Goal: Task Accomplishment & Management: Complete application form

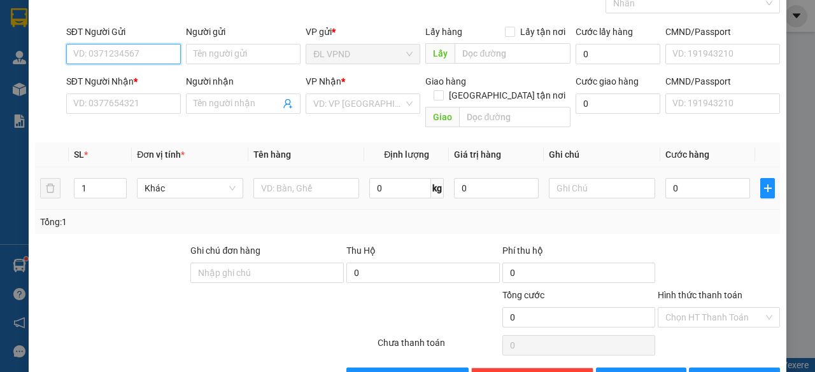
scroll to position [97, 0]
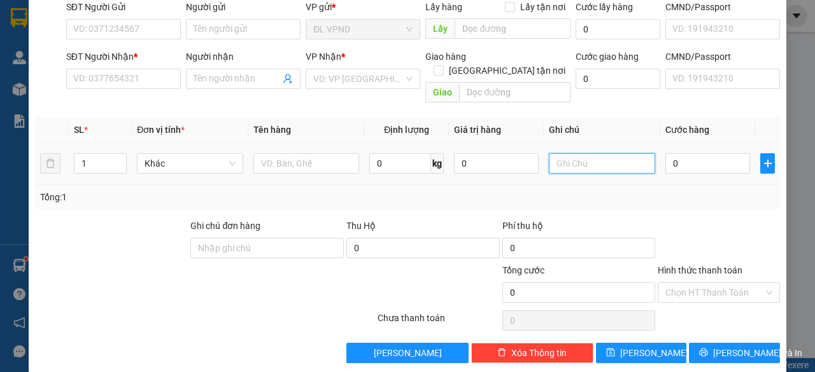
click at [579, 153] on input "text" at bounding box center [602, 163] width 106 height 20
drag, startPoint x: 578, startPoint y: 151, endPoint x: 448, endPoint y: 174, distance: 132.0
click at [479, 169] on tr "1 Khác 0 kg 0 2056761 0" at bounding box center [407, 164] width 745 height 43
type input "2056761"
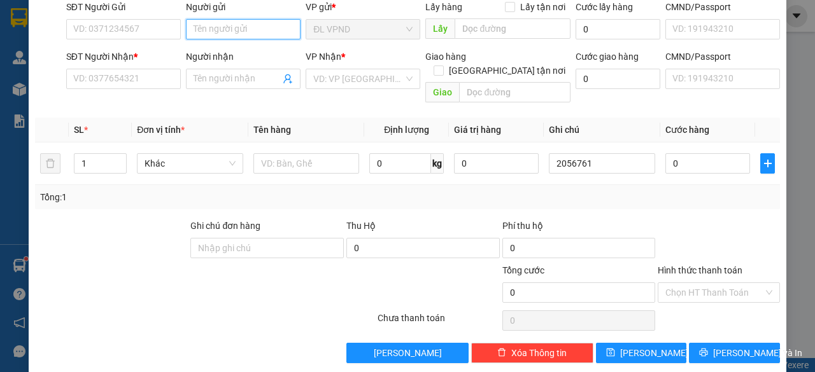
click at [249, 23] on input "Người gửi" at bounding box center [243, 29] width 115 height 20
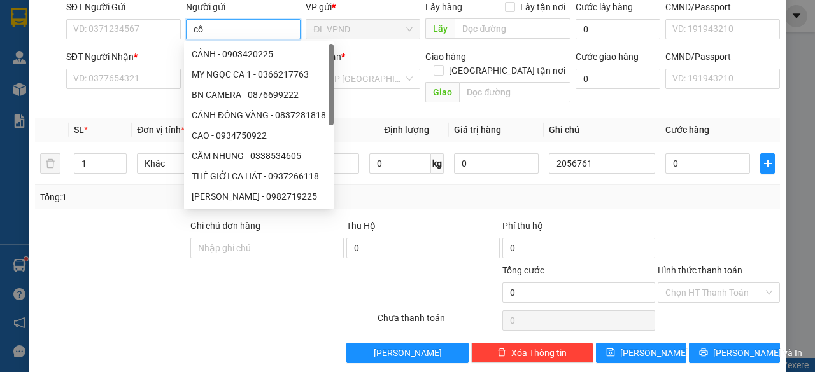
type input "c"
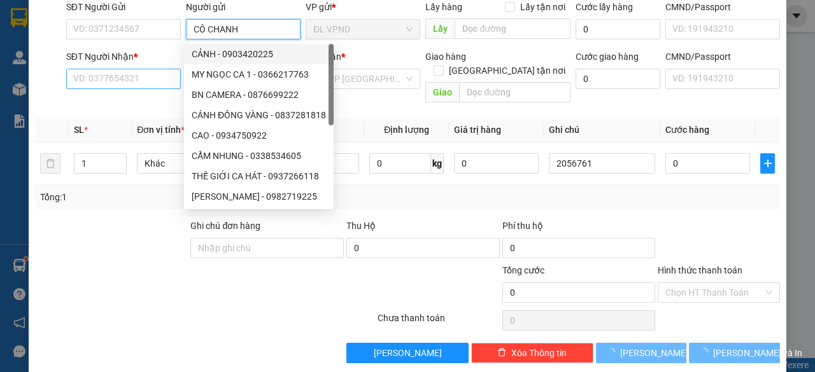
type input "CÔ CHANH"
click at [140, 76] on input "SĐT Người Nhận *" at bounding box center [123, 79] width 115 height 20
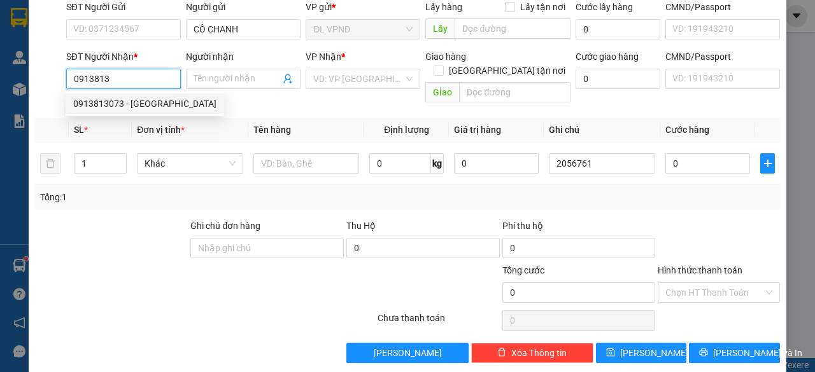
click at [127, 102] on div "0913813073 - [GEOGRAPHIC_DATA]" at bounding box center [144, 104] width 143 height 14
type input "0913813073"
type input "HÒA BÌNH"
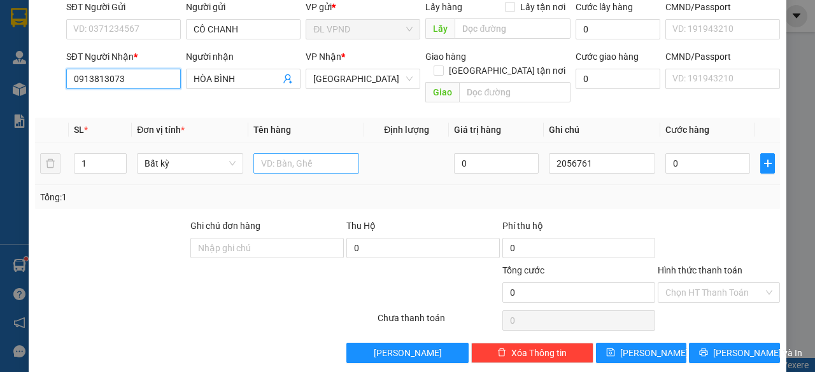
type input "0913813073"
click at [285, 153] on input "text" at bounding box center [306, 163] width 106 height 20
type input "1"
type input "1T ĐEN"
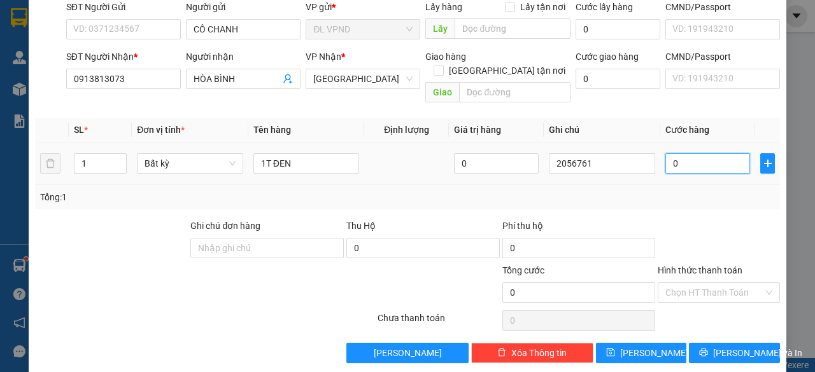
click at [707, 153] on input "0" at bounding box center [707, 163] width 85 height 20
type input "3"
type input "30"
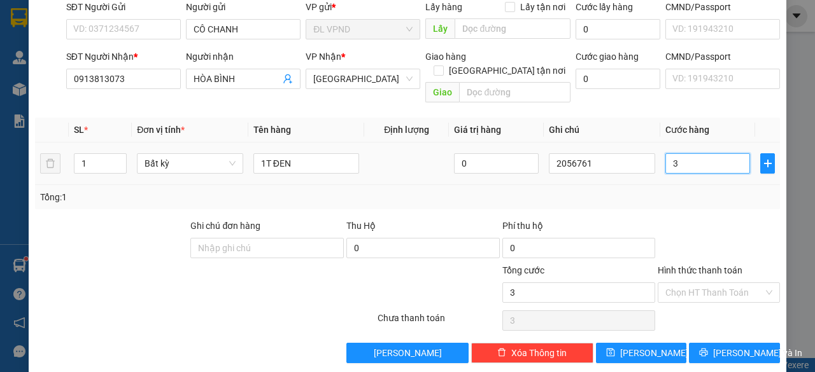
type input "30"
type input "30.000"
click at [677, 283] on input "Hình thức thanh toán" at bounding box center [714, 292] width 98 height 19
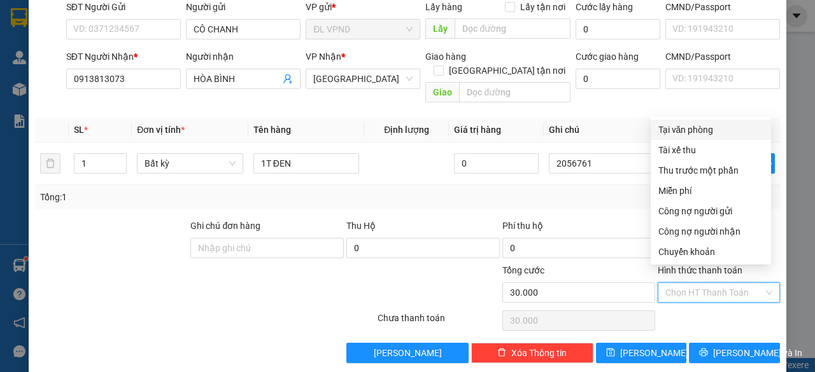
click at [677, 130] on div "Tại văn phòng" at bounding box center [710, 130] width 105 height 14
type input "0"
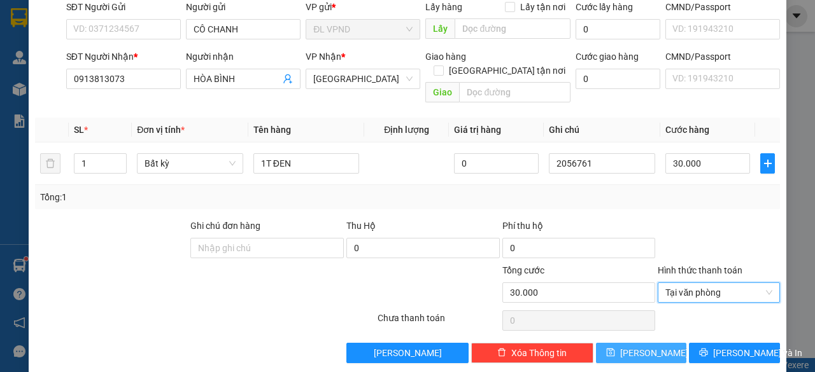
click at [617, 343] on button "[PERSON_NAME]" at bounding box center [641, 353] width 91 height 20
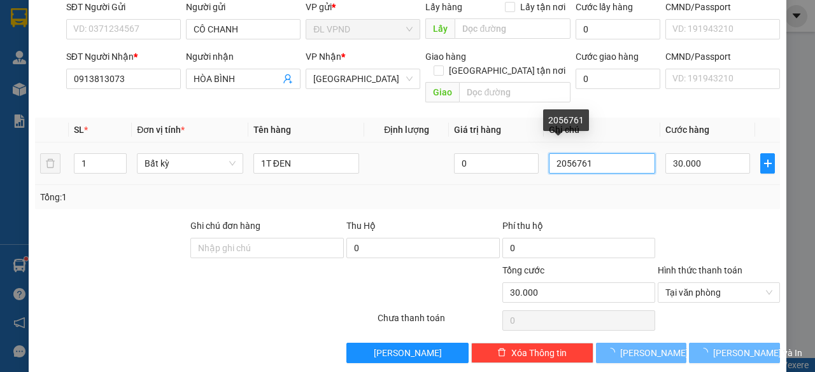
click at [596, 153] on input "2056761" at bounding box center [602, 163] width 106 height 20
type input "0"
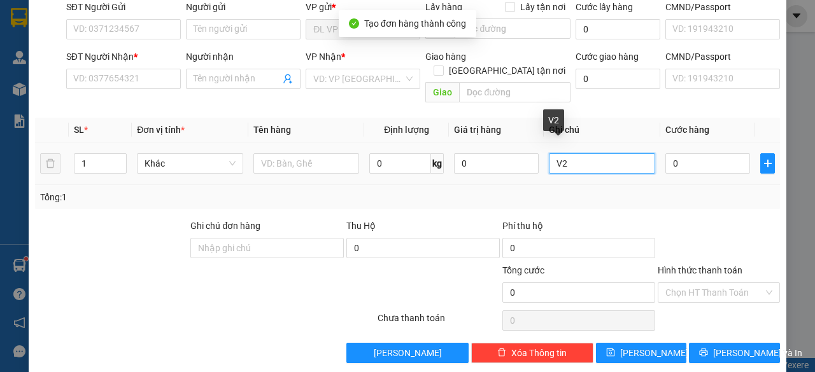
drag, startPoint x: 565, startPoint y: 148, endPoint x: 425, endPoint y: 165, distance: 141.8
click at [443, 167] on tr "1 Khác 0 kg 0 V2 0" at bounding box center [407, 164] width 745 height 43
paste input "205676"
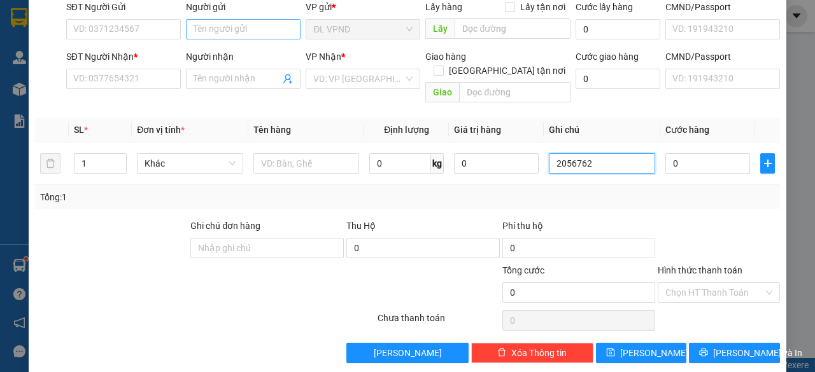
type input "2056762"
click at [214, 31] on input "Người gửi" at bounding box center [243, 29] width 115 height 20
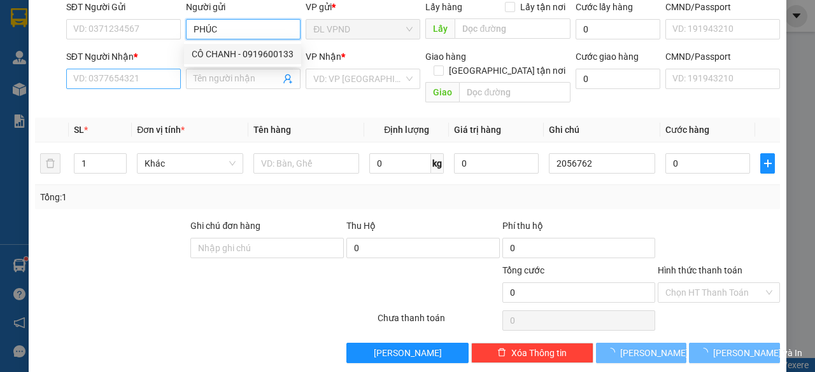
type input "PHÚC"
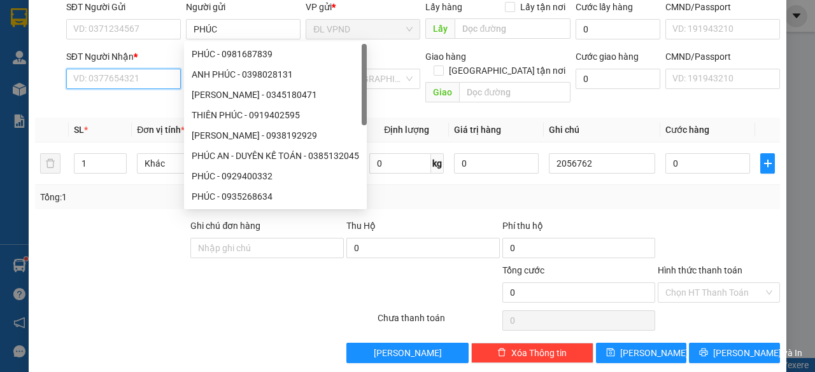
click at [139, 79] on input "SĐT Người Nhận *" at bounding box center [123, 79] width 115 height 20
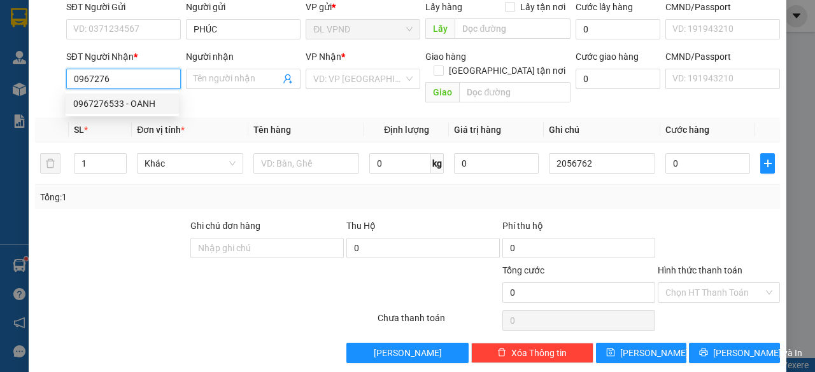
click at [124, 102] on div "0967276533 - OANH" at bounding box center [122, 104] width 98 height 14
type input "0967276533"
type input "OANH"
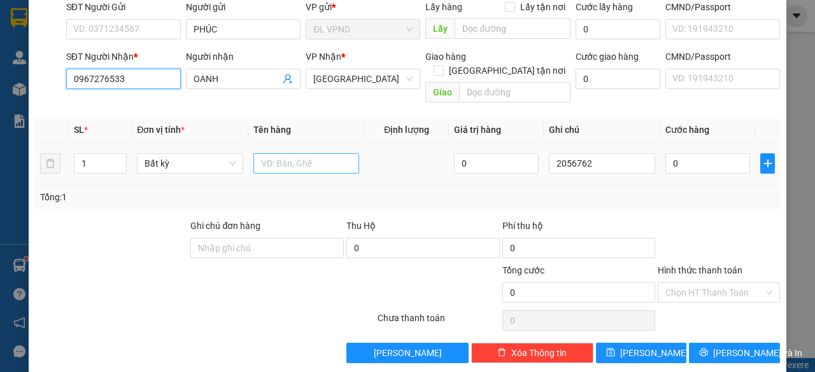
type input "0967276533"
click at [274, 153] on input "text" at bounding box center [306, 163] width 106 height 20
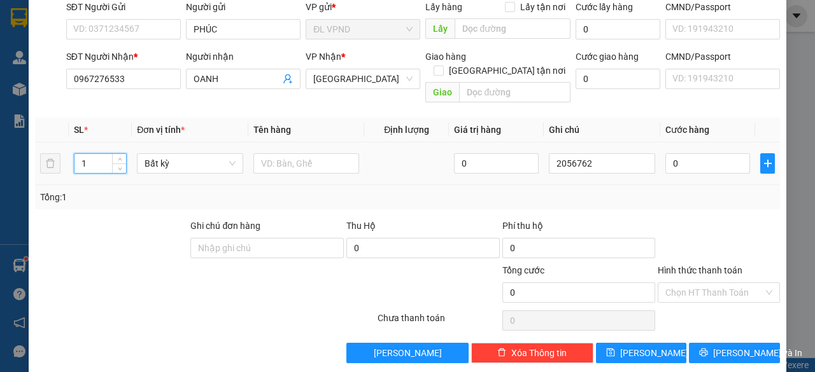
click at [52, 157] on tr "1 Bất kỳ 0 2056762 0" at bounding box center [407, 164] width 745 height 43
type input "2"
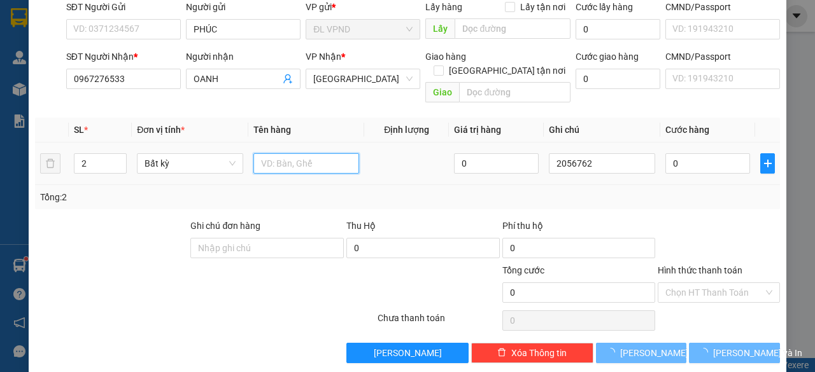
click at [312, 153] on input "text" at bounding box center [306, 163] width 106 height 20
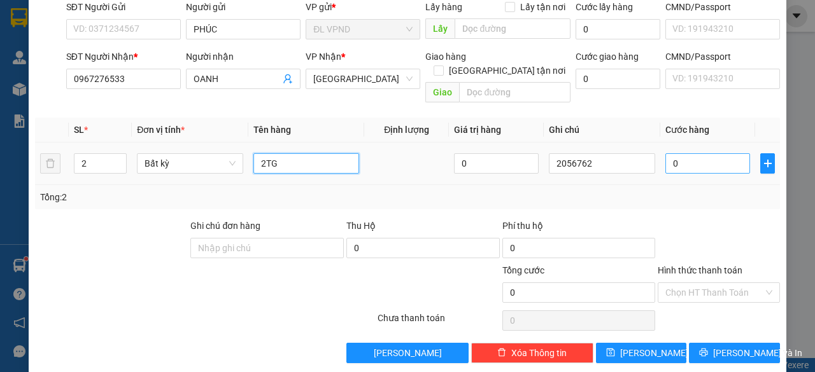
type input "2TG"
click at [675, 153] on input "0" at bounding box center [707, 163] width 85 height 20
type input "6"
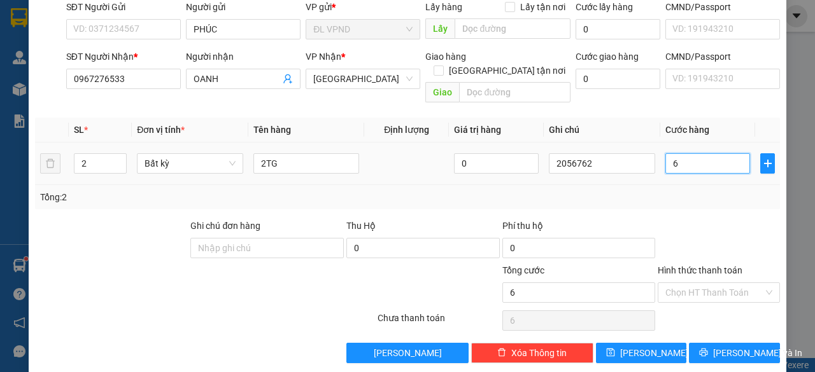
type input "60"
type input "60.000"
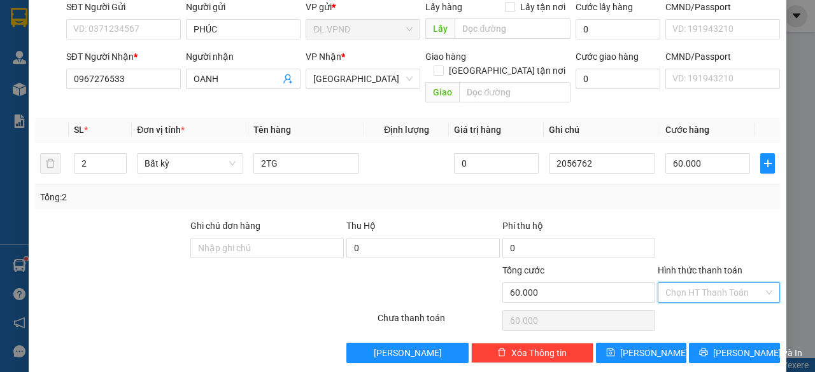
click at [702, 283] on input "Hình thức thanh toán" at bounding box center [714, 292] width 98 height 19
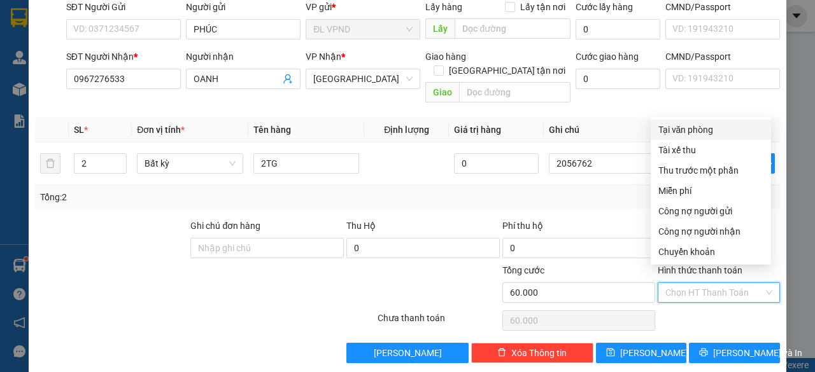
click at [686, 130] on div "Tại văn phòng" at bounding box center [710, 130] width 105 height 14
type input "0"
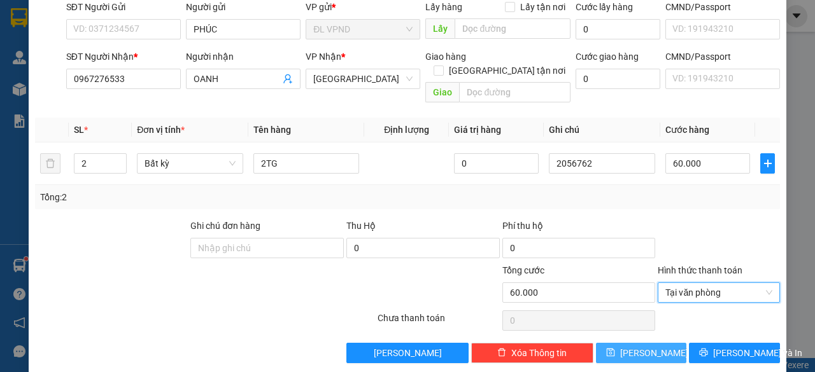
click at [635, 346] on span "[PERSON_NAME]" at bounding box center [654, 353] width 68 height 14
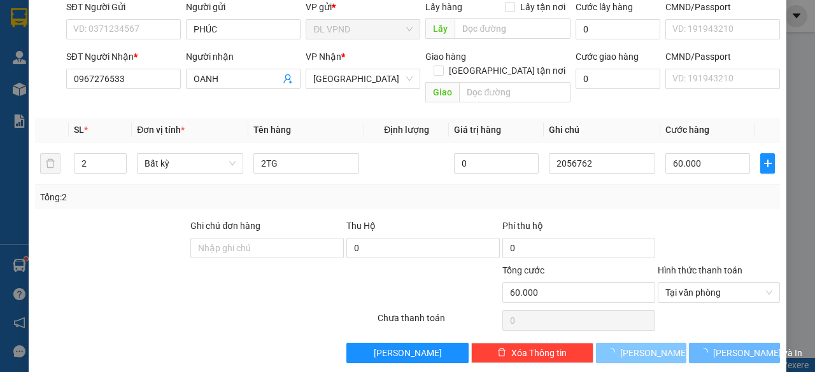
type input "1"
type input "0"
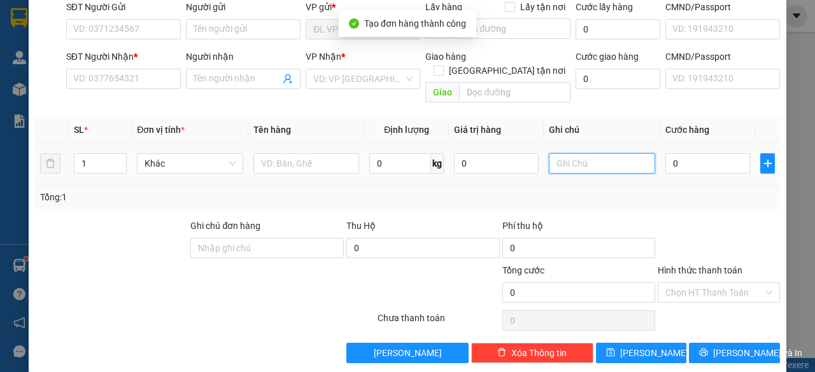
click at [574, 153] on input "text" at bounding box center [602, 163] width 106 height 20
paste input "205676"
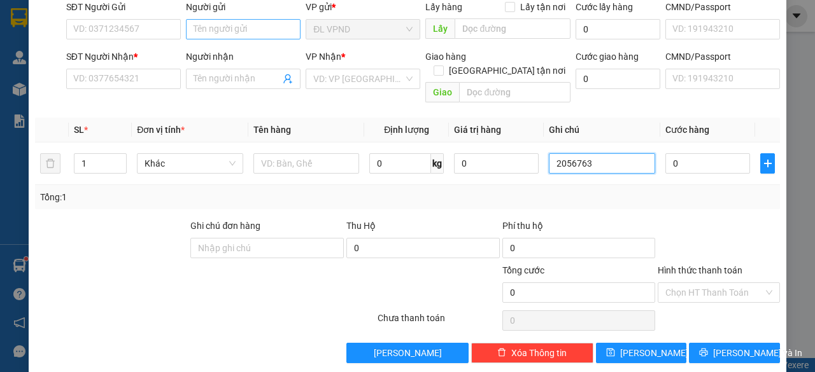
type input "2056763"
click at [263, 29] on input "Người gửi" at bounding box center [243, 29] width 115 height 20
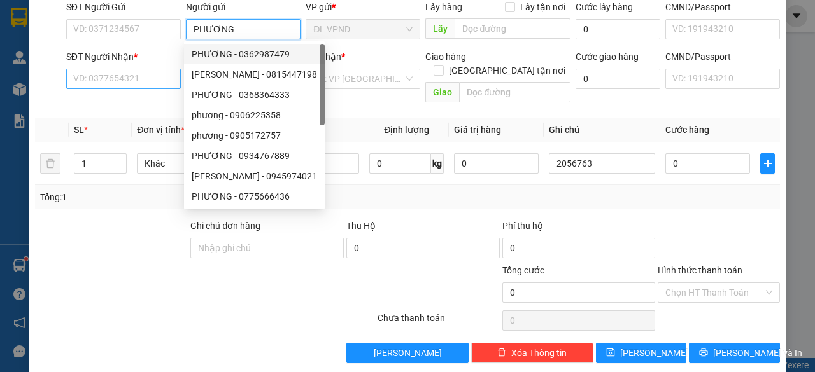
type input "PHƯƠNG"
click at [92, 77] on input "SĐT Người Nhận *" at bounding box center [123, 79] width 115 height 20
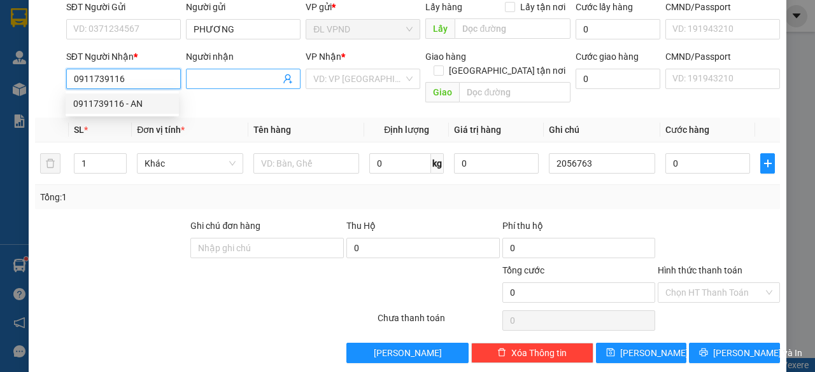
type input "0911739116"
click at [228, 73] on input "Người nhận" at bounding box center [236, 79] width 87 height 14
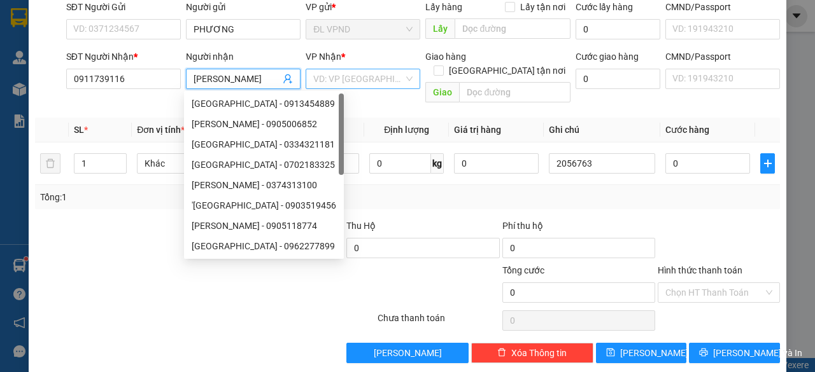
type input "[PERSON_NAME]"
click at [325, 74] on input "search" at bounding box center [358, 78] width 90 height 19
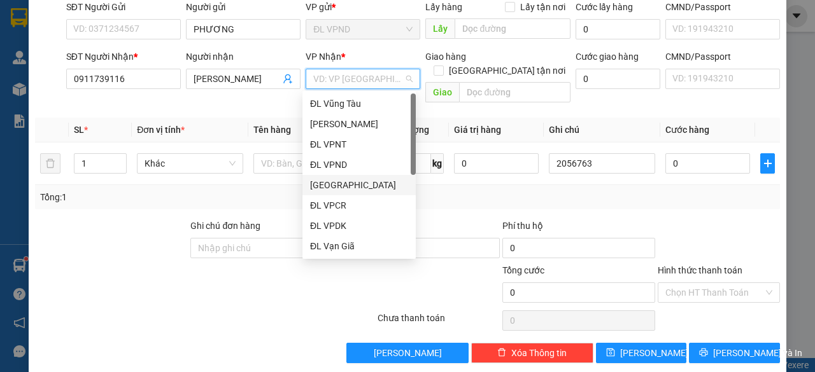
click at [348, 187] on div "[GEOGRAPHIC_DATA]" at bounding box center [359, 185] width 98 height 14
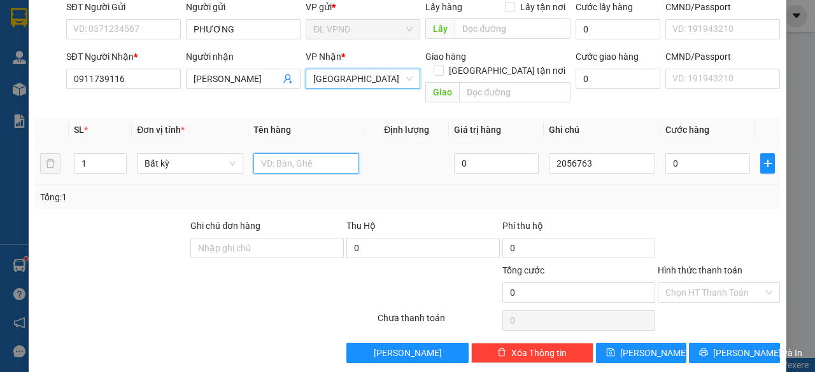
click at [298, 153] on input "text" at bounding box center [306, 163] width 106 height 20
type input "1TG"
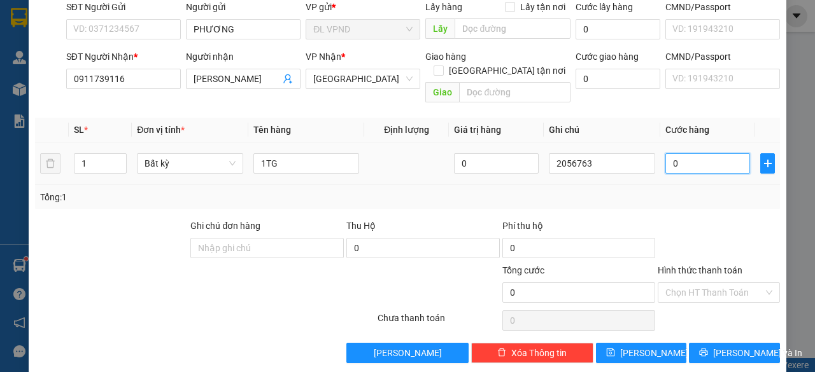
click at [689, 153] on input "0" at bounding box center [707, 163] width 85 height 20
type input "4"
type input "40"
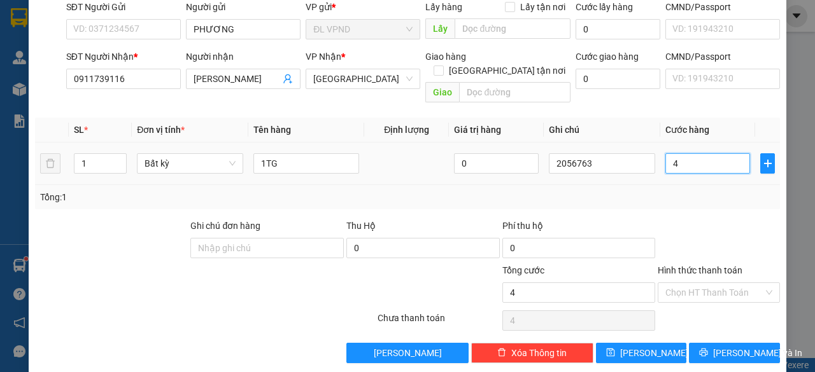
type input "40"
type input "40.000"
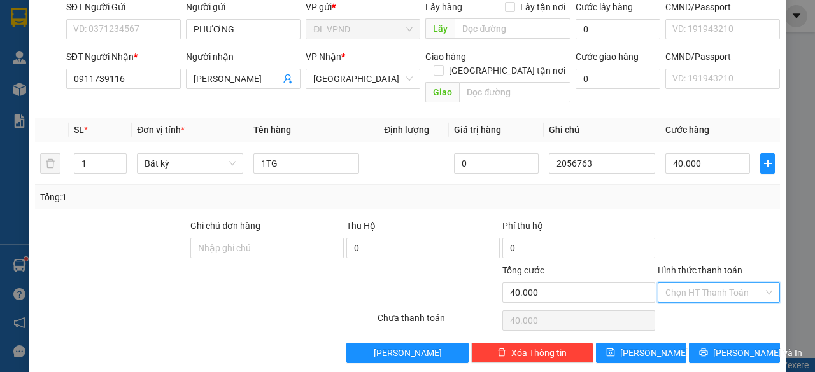
click at [670, 283] on input "Hình thức thanh toán" at bounding box center [714, 292] width 98 height 19
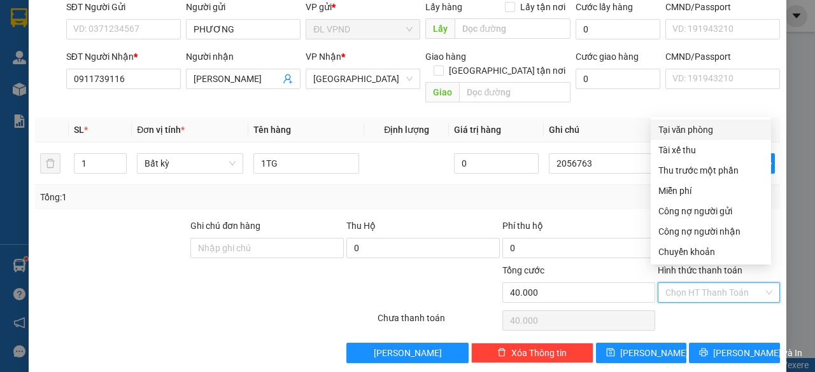
click at [694, 124] on div "Tại văn phòng" at bounding box center [710, 130] width 105 height 14
type input "0"
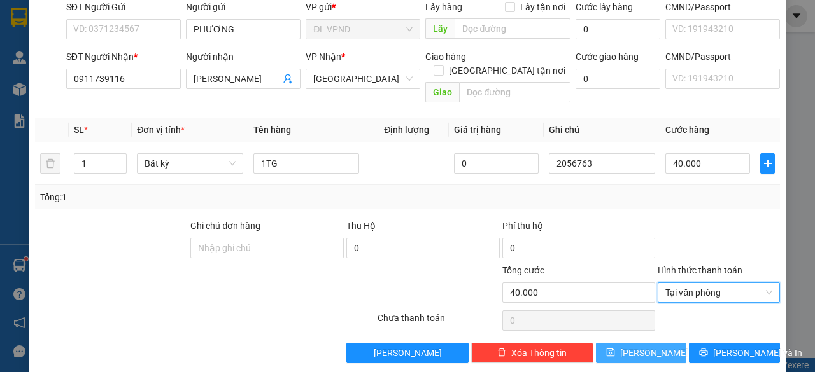
click at [630, 343] on button "[PERSON_NAME]" at bounding box center [641, 353] width 91 height 20
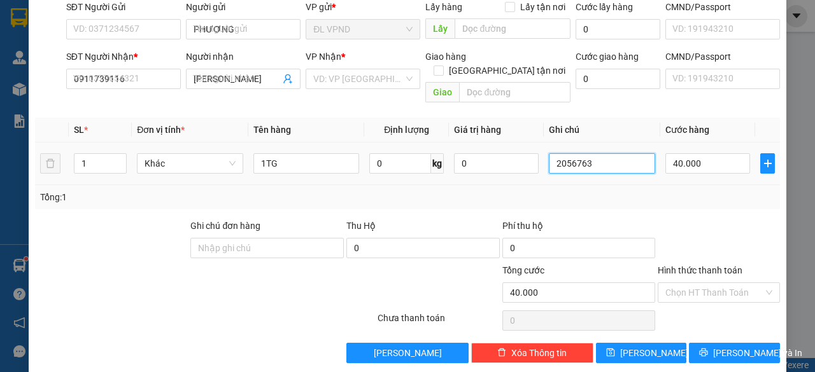
type input "0"
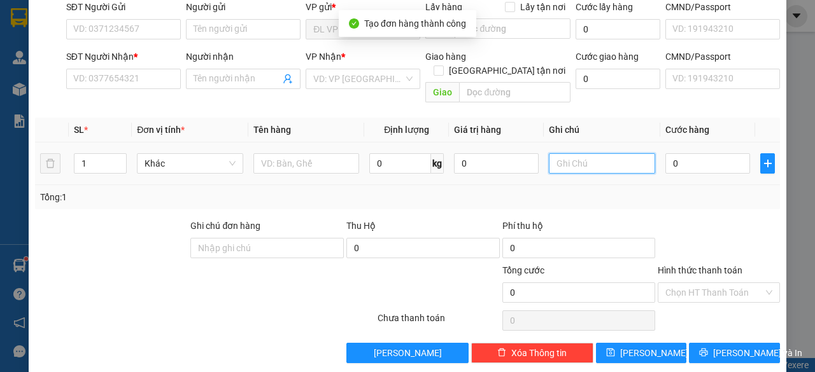
drag, startPoint x: 593, startPoint y: 150, endPoint x: 594, endPoint y: 158, distance: 8.4
click at [593, 153] on input "text" at bounding box center [602, 163] width 106 height 20
paste input "205676"
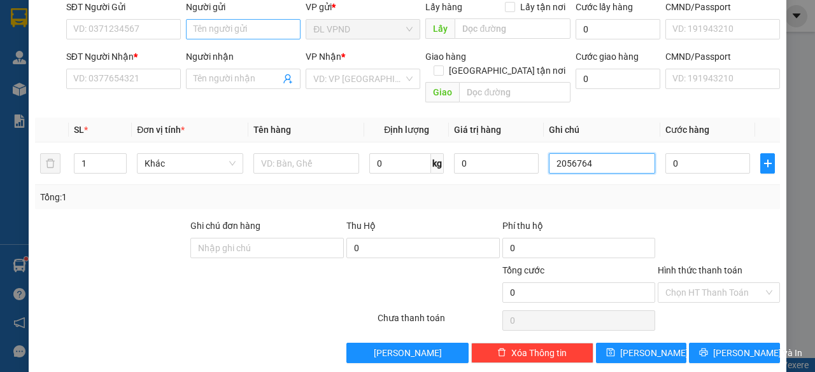
type input "2056764"
click at [245, 24] on input "Người gửi" at bounding box center [243, 29] width 115 height 20
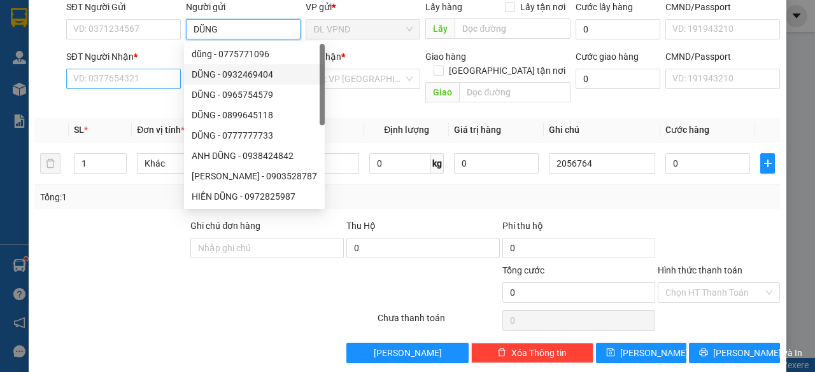
type input "DŨNG"
click at [122, 73] on input "SĐT Người Nhận *" at bounding box center [123, 79] width 115 height 20
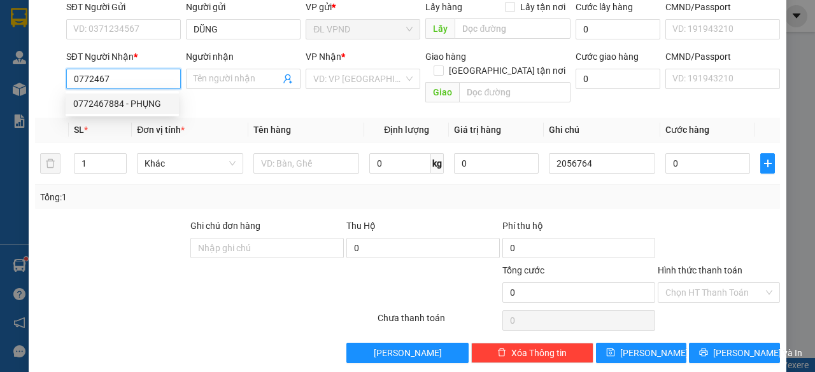
click at [132, 100] on div "0772467884 - PHỤNG" at bounding box center [122, 104] width 98 height 14
type input "0772467884"
type input "PHỤNG"
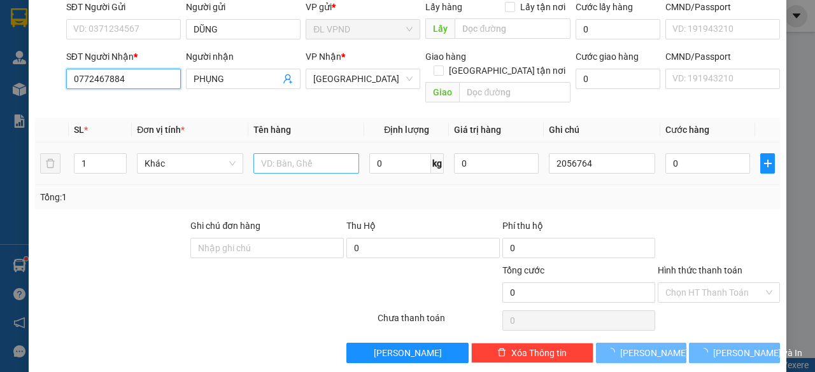
type input "0772467884"
click at [274, 153] on input "text" at bounding box center [306, 163] width 106 height 20
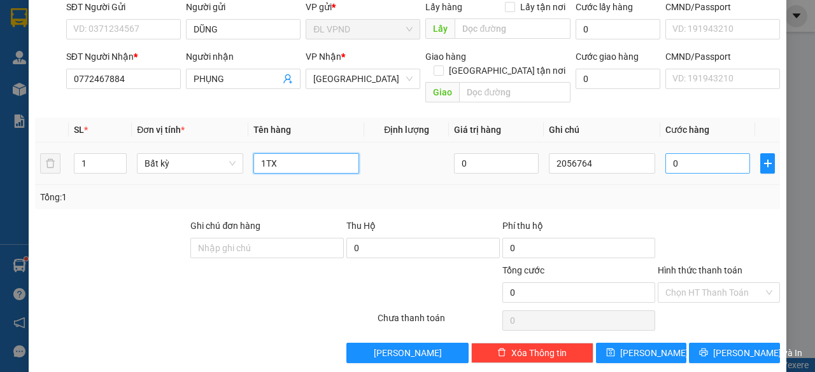
type input "1TX"
click at [685, 153] on input "0" at bounding box center [707, 163] width 85 height 20
type input "5"
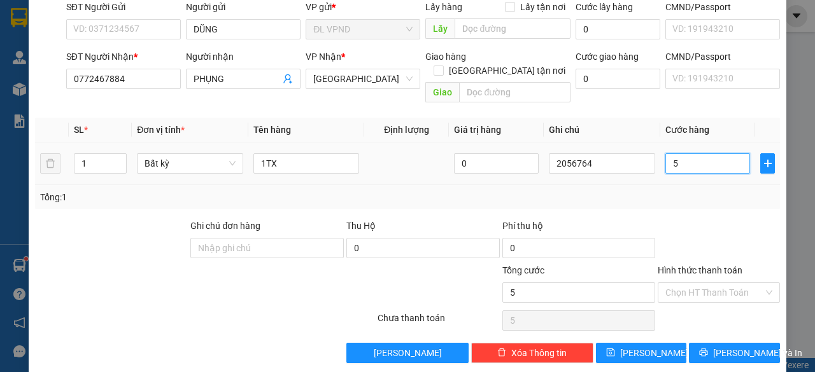
type input "50"
type input "50.000"
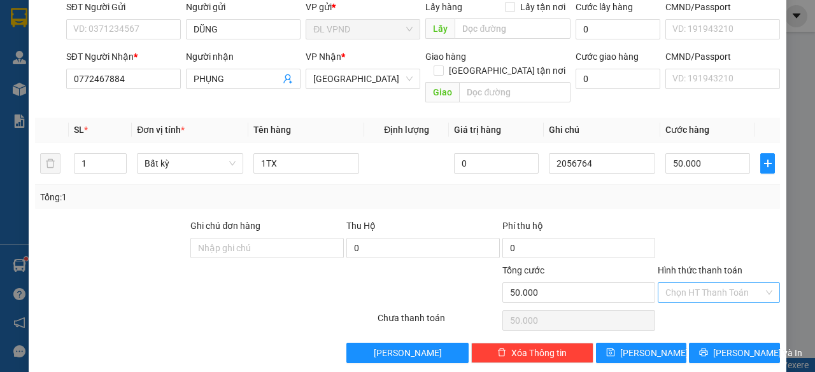
click at [698, 283] on input "Hình thức thanh toán" at bounding box center [714, 292] width 98 height 19
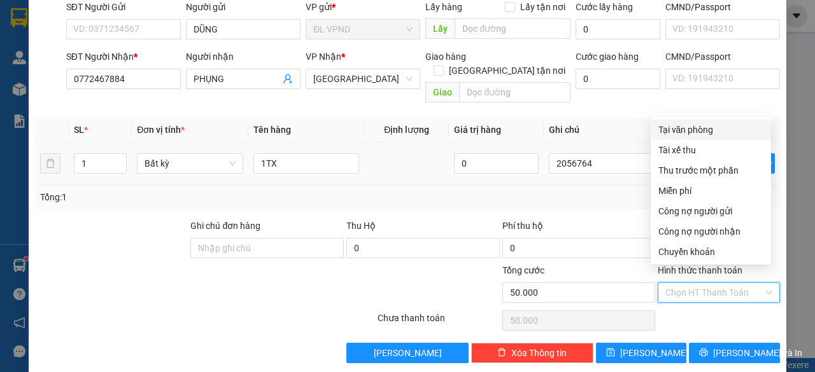
drag, startPoint x: 705, startPoint y: 130, endPoint x: 706, endPoint y: 143, distance: 12.9
click at [705, 130] on div "Tại văn phòng" at bounding box center [710, 130] width 105 height 14
type input "0"
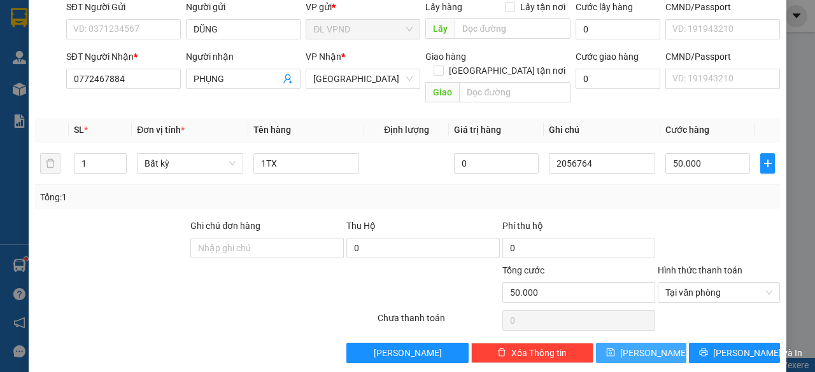
click at [628, 343] on button "[PERSON_NAME]" at bounding box center [641, 353] width 91 height 20
type input "0"
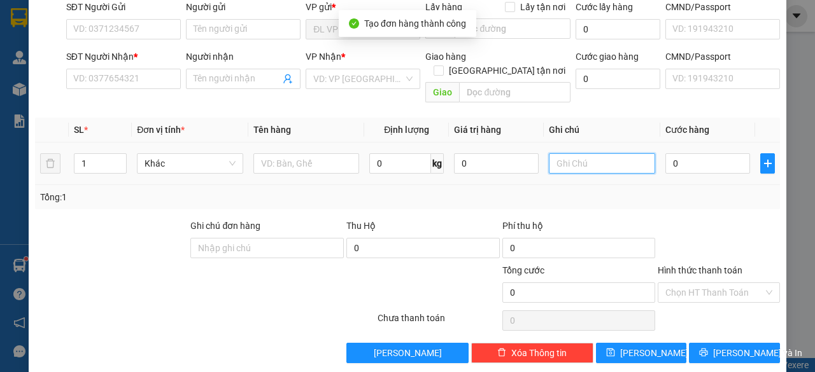
click at [602, 154] on input "text" at bounding box center [602, 163] width 106 height 20
paste input "205676"
type input "2056765"
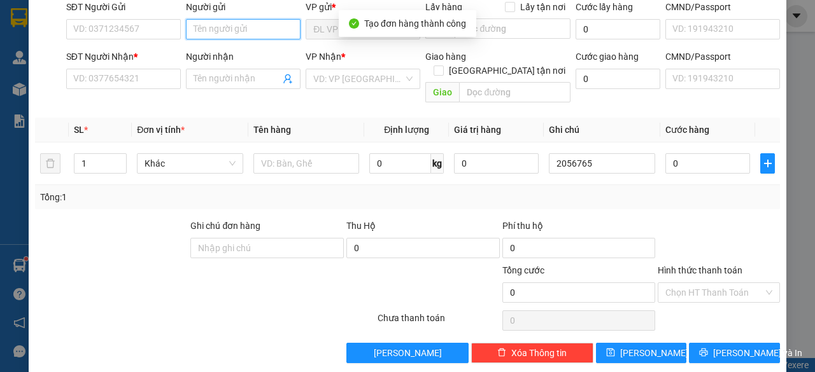
click at [262, 27] on input "Người gửi" at bounding box center [243, 29] width 115 height 20
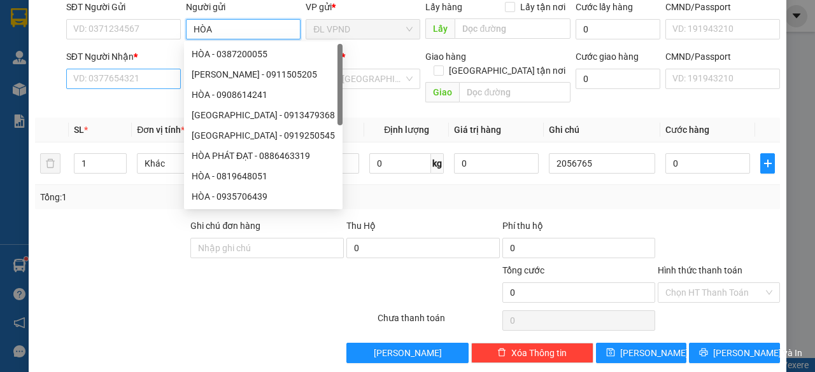
type input "HÒA"
click at [112, 83] on input "SĐT Người Nhận *" at bounding box center [123, 79] width 115 height 20
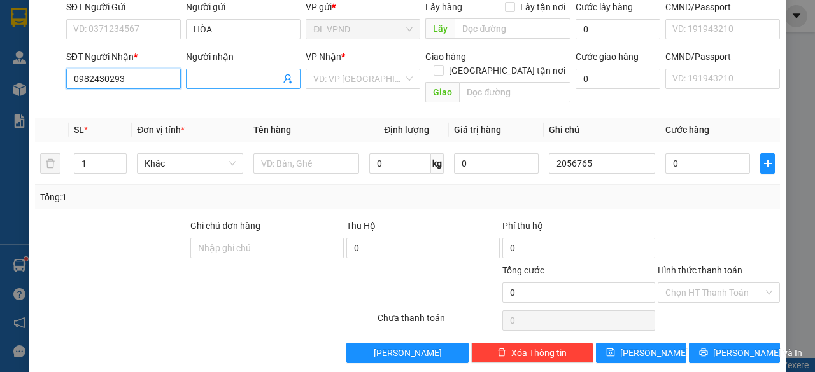
type input "0982430293"
click at [205, 77] on input "Người nhận" at bounding box center [236, 79] width 87 height 14
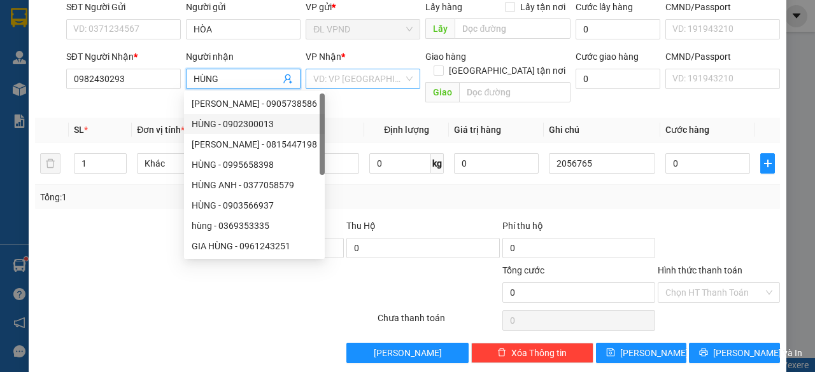
type input "HÙNG"
click at [351, 80] on input "search" at bounding box center [358, 78] width 90 height 19
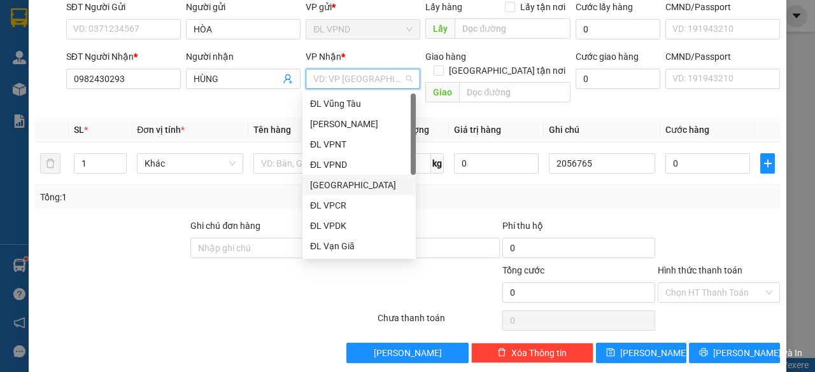
click at [346, 185] on div "[GEOGRAPHIC_DATA]" at bounding box center [359, 185] width 98 height 14
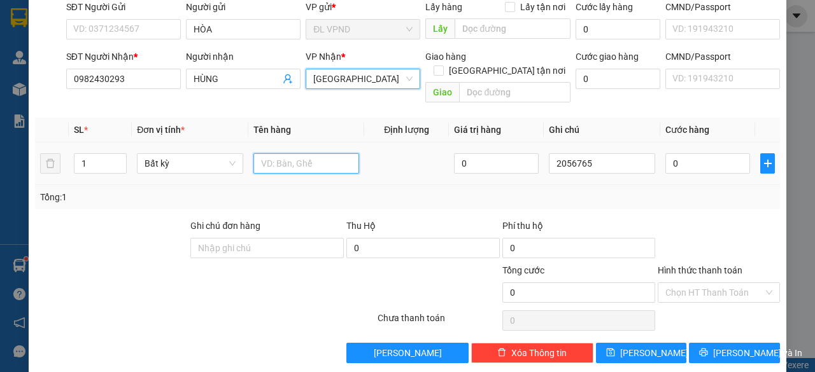
click at [302, 153] on input "text" at bounding box center [306, 163] width 106 height 20
type input "1TX"
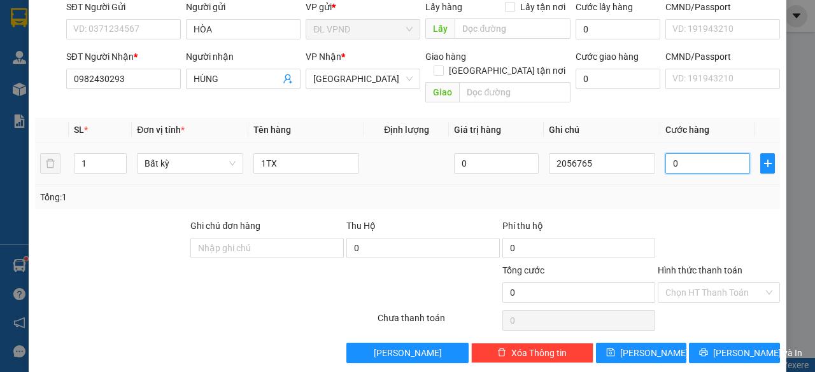
click at [696, 153] on input "0" at bounding box center [707, 163] width 85 height 20
type input "30"
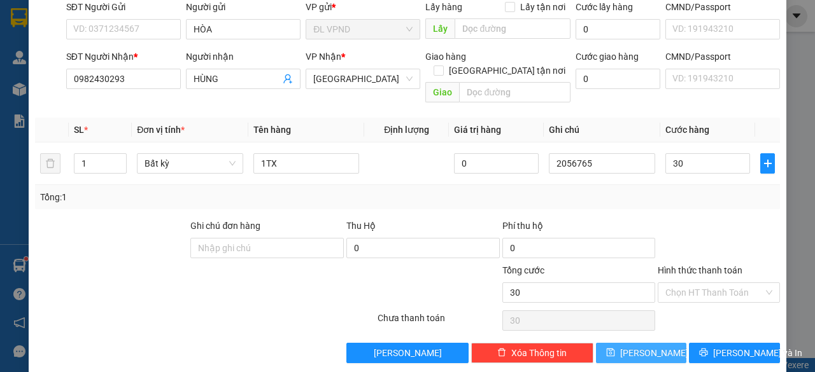
type input "30.000"
drag, startPoint x: 612, startPoint y: 335, endPoint x: 611, endPoint y: 304, distance: 31.8
click at [611, 343] on button "[PERSON_NAME]" at bounding box center [641, 353] width 91 height 20
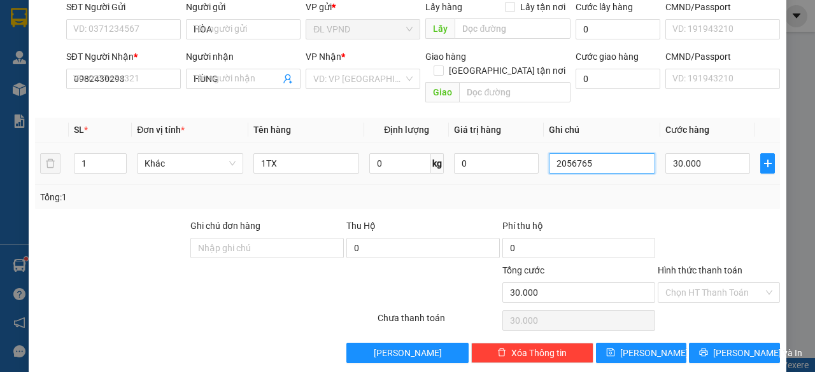
type input "0"
click at [610, 153] on input "text" at bounding box center [602, 163] width 106 height 20
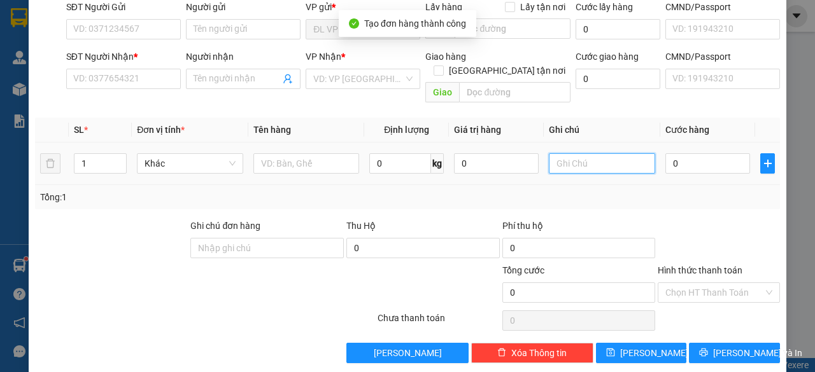
paste input "205676"
type input "2056766"
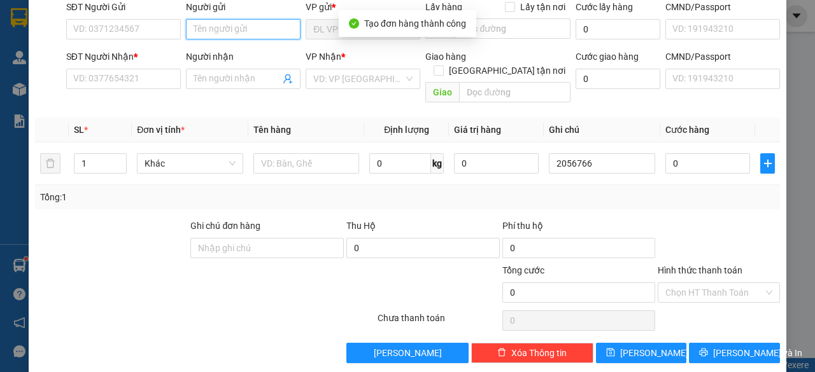
click at [239, 22] on input "Người gửi" at bounding box center [243, 29] width 115 height 20
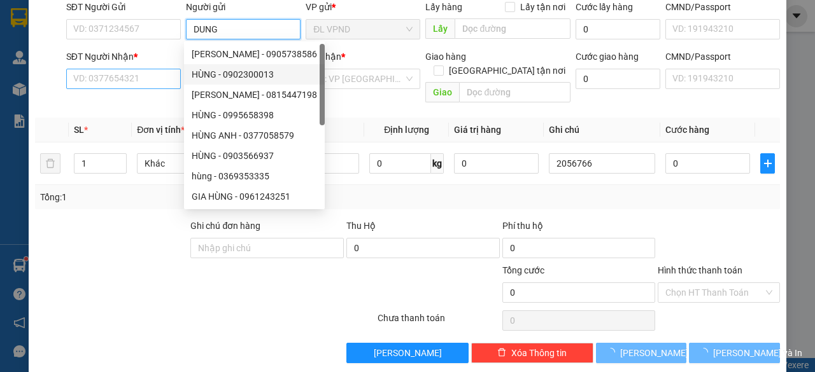
type input "DUNG"
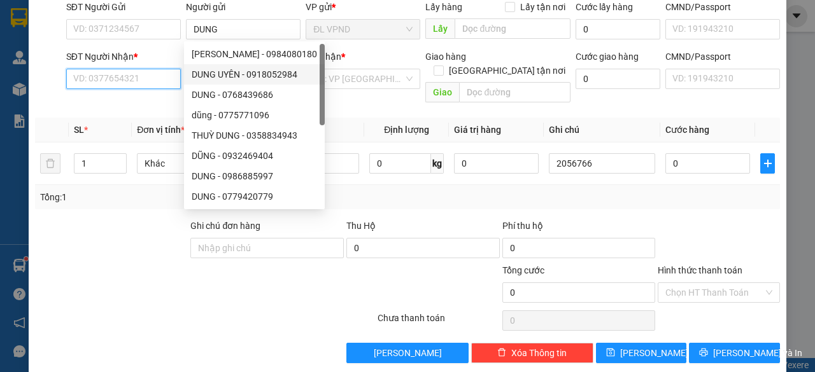
click at [154, 80] on input "SĐT Người Nhận *" at bounding box center [123, 79] width 115 height 20
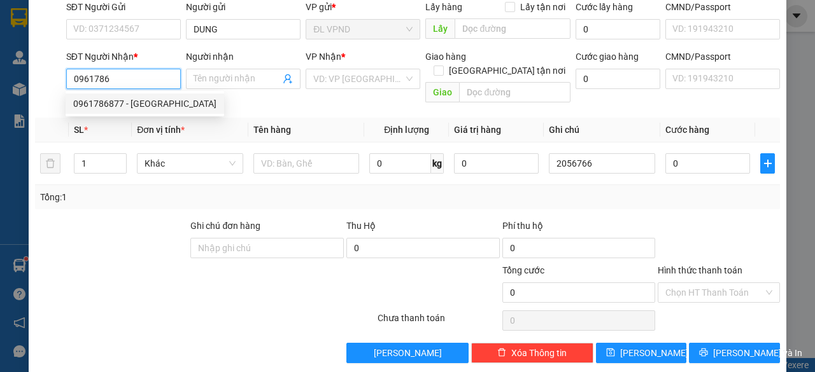
drag, startPoint x: 116, startPoint y: 102, endPoint x: 231, endPoint y: 116, distance: 116.1
click at [116, 101] on div "0961786877 - [GEOGRAPHIC_DATA]" at bounding box center [144, 104] width 143 height 14
type input "0961786877"
type input "[PERSON_NAME]"
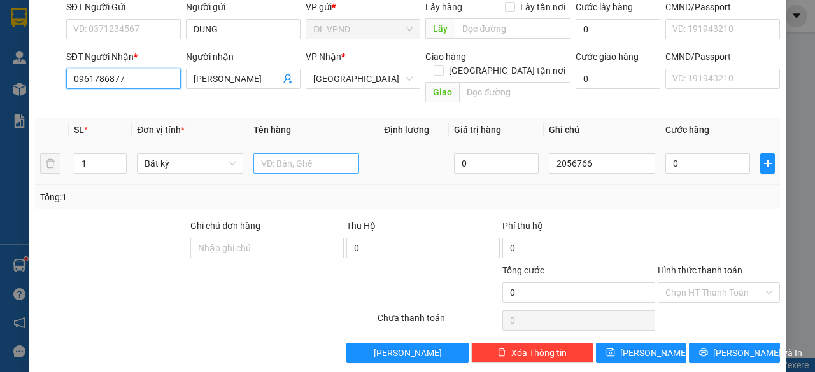
type input "0961786877"
click at [305, 153] on input "text" at bounding box center [306, 163] width 106 height 20
type input "1 CỤC"
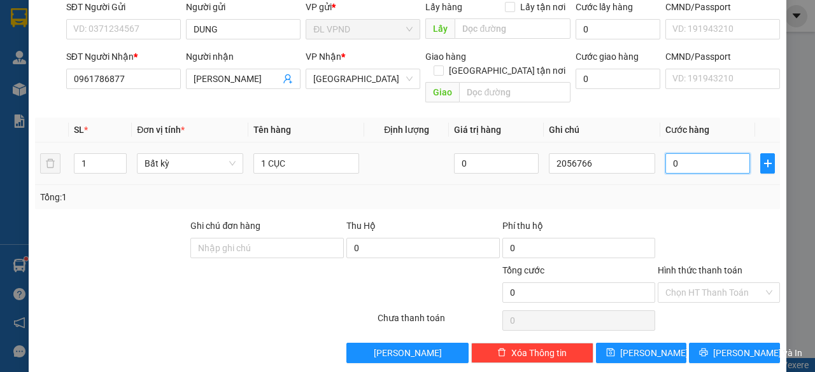
click at [692, 153] on input "0" at bounding box center [707, 163] width 85 height 20
type input "3"
type input "30"
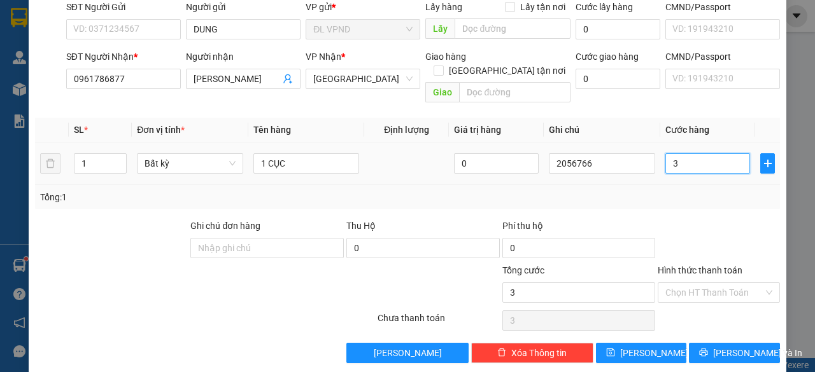
type input "30"
type input "30.000"
click at [698, 283] on input "Hình thức thanh toán" at bounding box center [714, 292] width 98 height 19
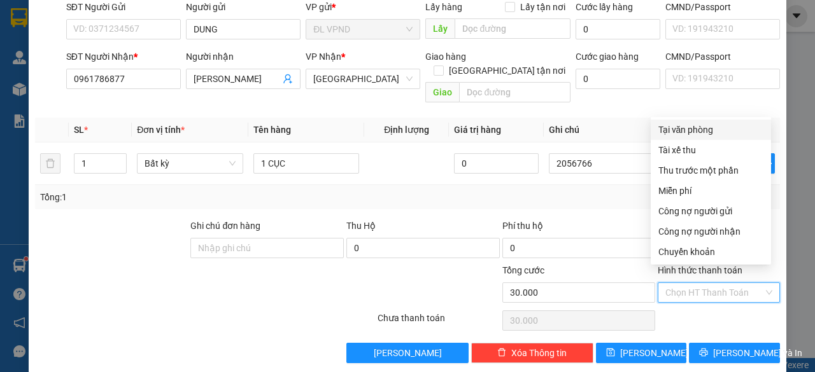
click at [705, 128] on div "Tại văn phòng" at bounding box center [710, 130] width 105 height 14
type input "0"
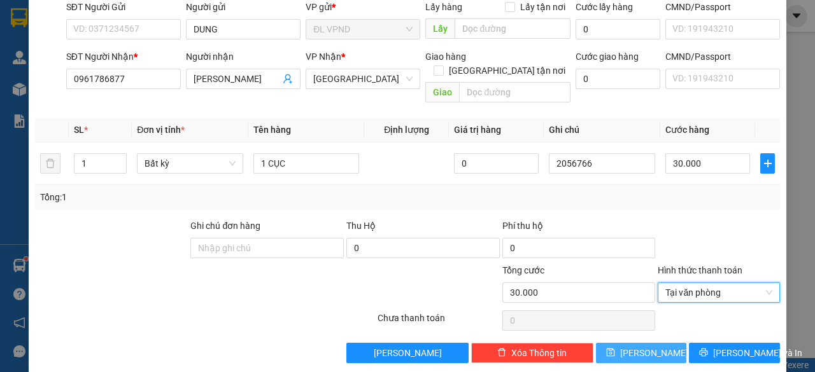
drag, startPoint x: 626, startPoint y: 342, endPoint x: 633, endPoint y: 304, distance: 38.7
click at [615, 348] on icon "save" at bounding box center [610, 352] width 9 height 9
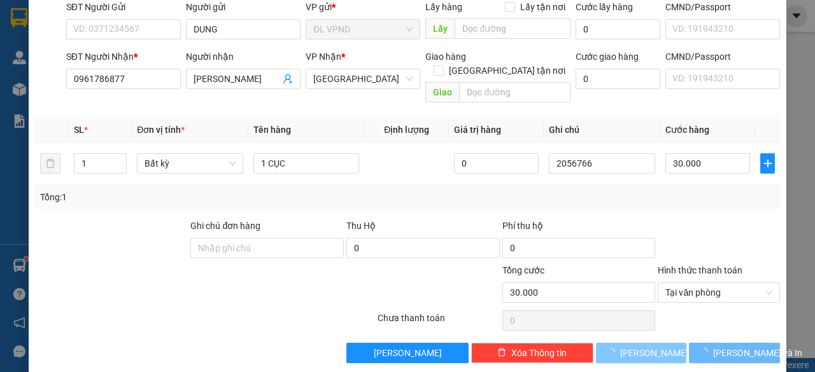
type input "0"
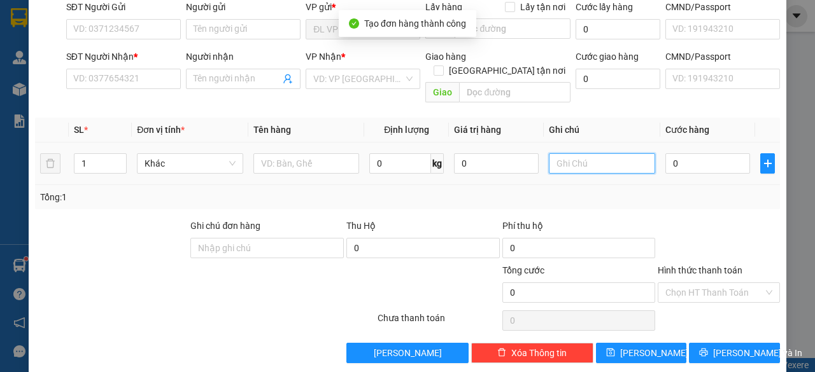
click at [607, 153] on input "text" at bounding box center [602, 163] width 106 height 20
paste input "205676"
type input "2056767"
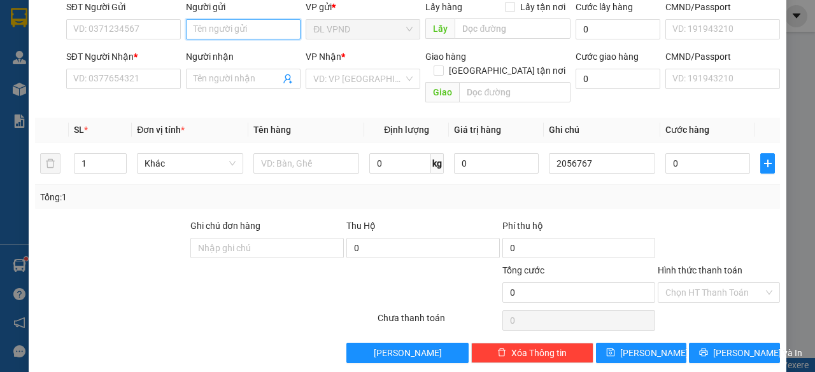
click at [251, 29] on input "Người gửi" at bounding box center [243, 29] width 115 height 20
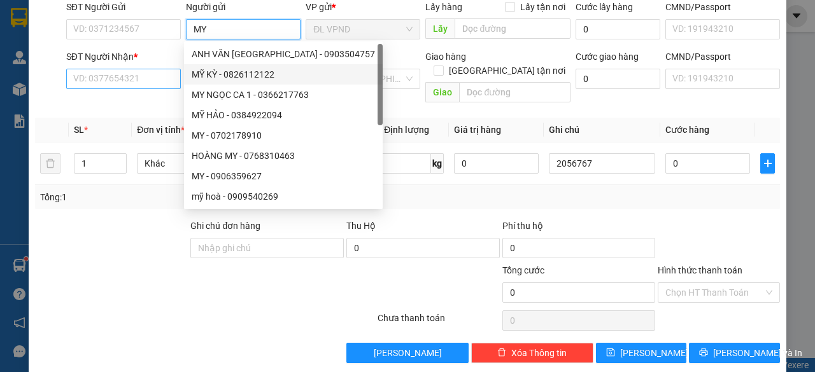
type input "MY"
click at [129, 76] on input "SĐT Người Nhận *" at bounding box center [123, 79] width 115 height 20
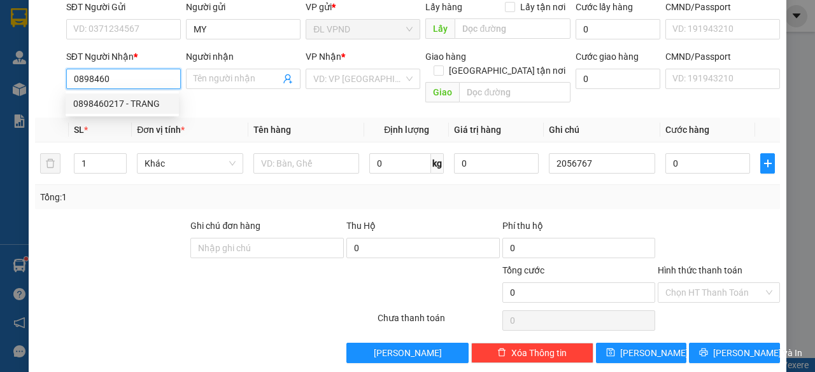
click at [122, 102] on div "0898460217 - TRANG" at bounding box center [122, 104] width 98 height 14
type input "0898460217"
type input "TRANG"
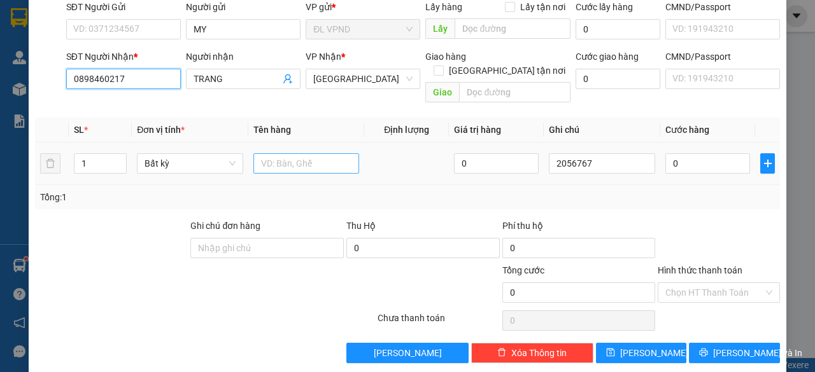
type input "0898460217"
click at [272, 153] on input "text" at bounding box center [306, 163] width 106 height 20
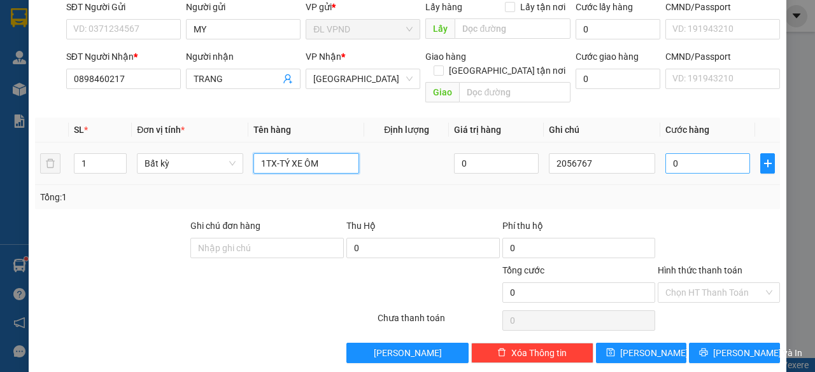
type input "1TX-TÝ XE ÔM"
click at [692, 153] on input "0" at bounding box center [707, 163] width 85 height 20
type input "5"
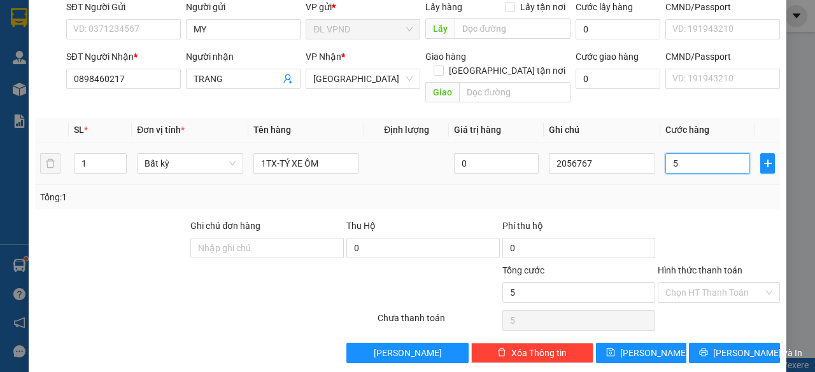
type input "50"
type input "50.000"
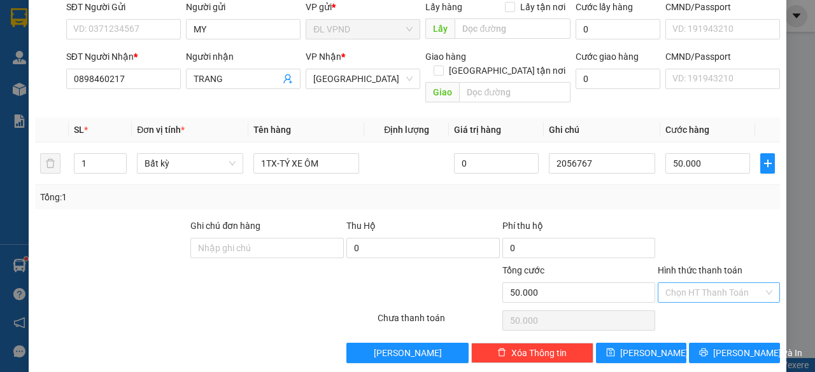
click at [690, 283] on input "Hình thức thanh toán" at bounding box center [714, 292] width 98 height 19
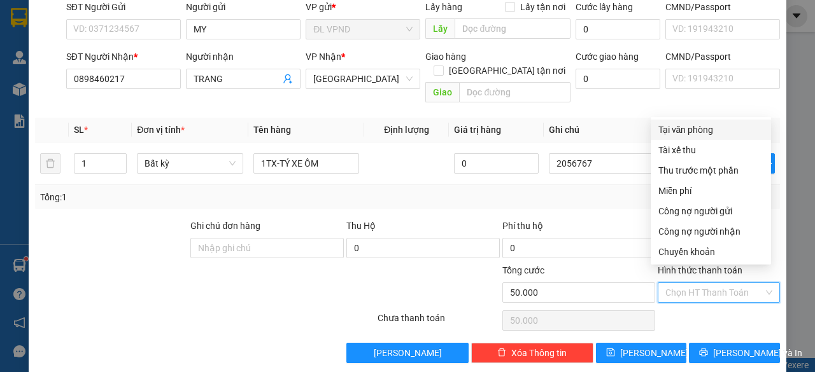
click at [695, 129] on div "Tại văn phòng" at bounding box center [710, 130] width 105 height 14
type input "0"
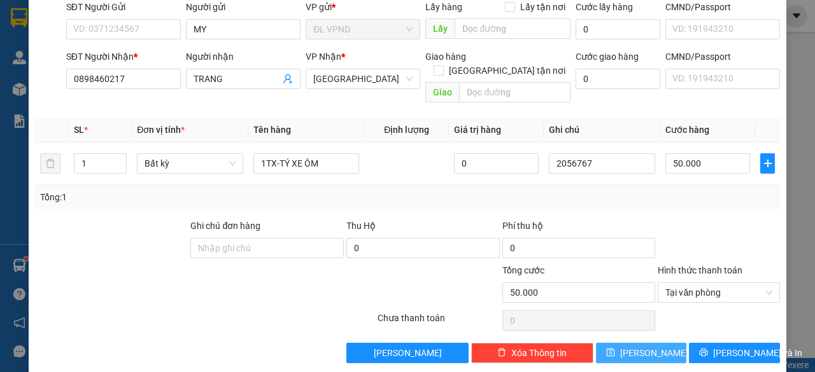
click at [615, 343] on button "[PERSON_NAME]" at bounding box center [641, 353] width 91 height 20
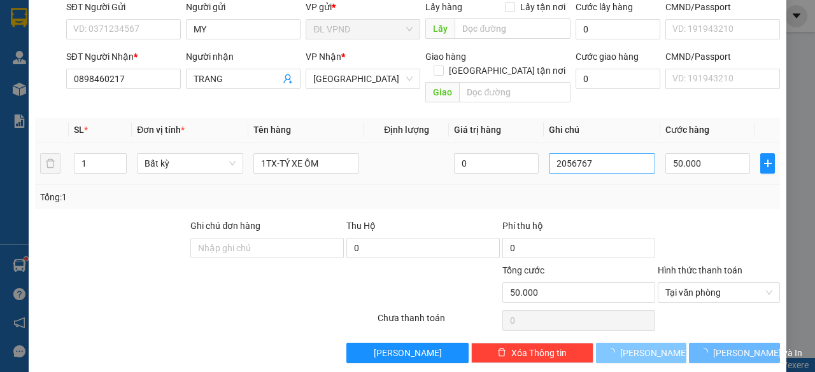
type input "0"
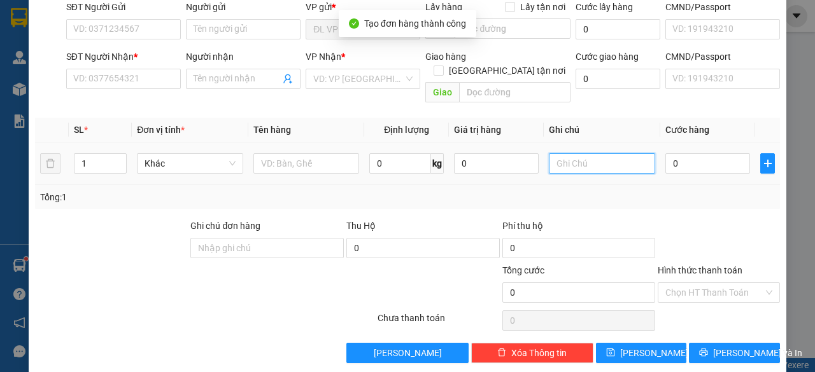
click at [592, 153] on input "text" at bounding box center [602, 163] width 106 height 20
paste input "205676"
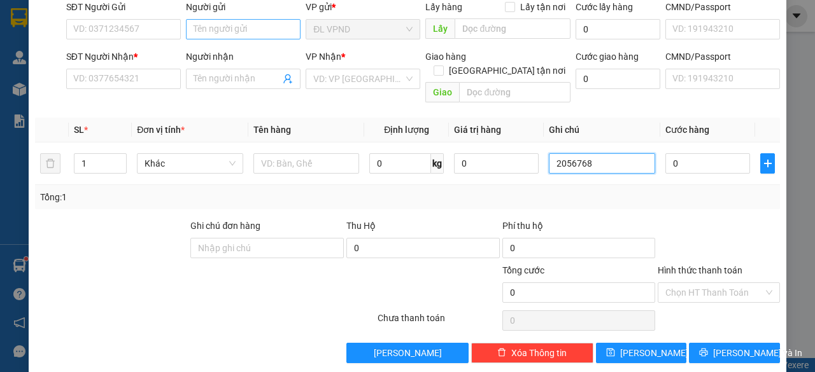
type input "2056768"
click at [269, 32] on input "Người gửi" at bounding box center [243, 29] width 115 height 20
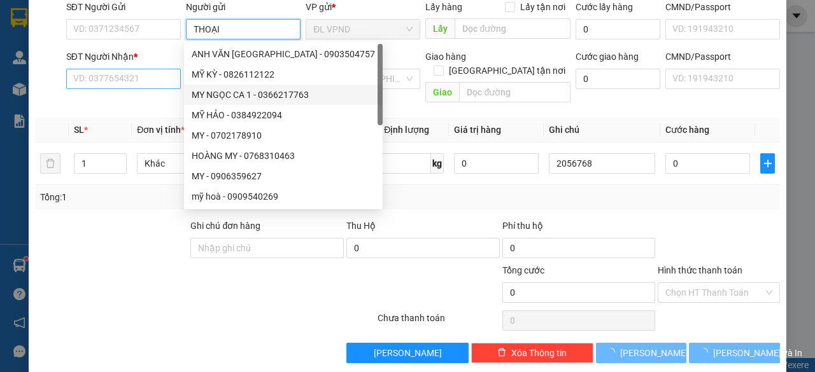
type input "THOẠI"
click at [137, 72] on input "SĐT Người Nhận *" at bounding box center [123, 79] width 115 height 20
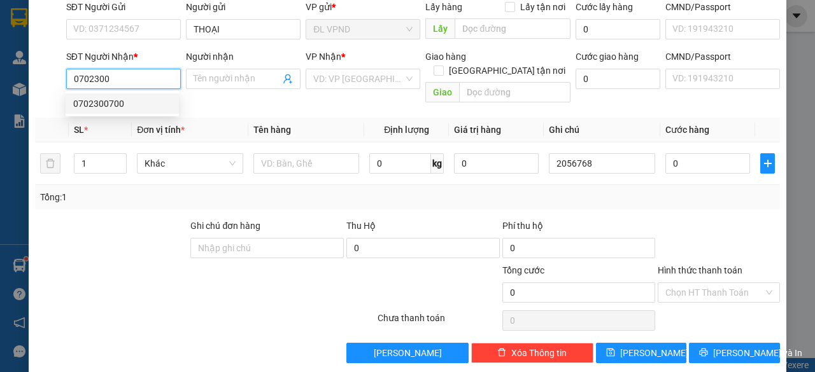
click at [106, 109] on div "0702300700" at bounding box center [122, 104] width 98 height 14
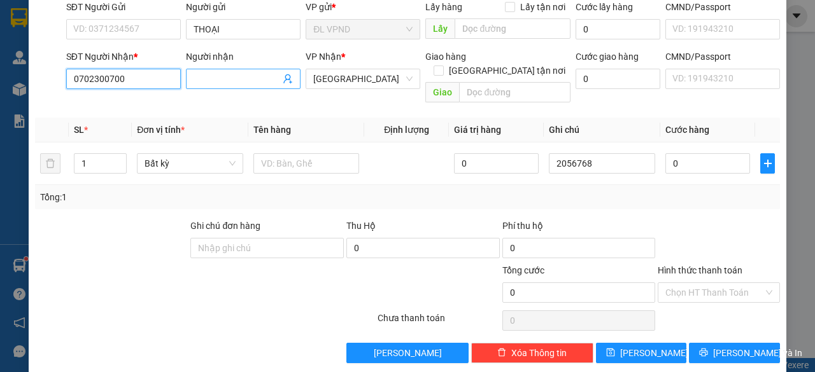
type input "0702300700"
click at [246, 80] on input "Người nhận" at bounding box center [236, 79] width 87 height 14
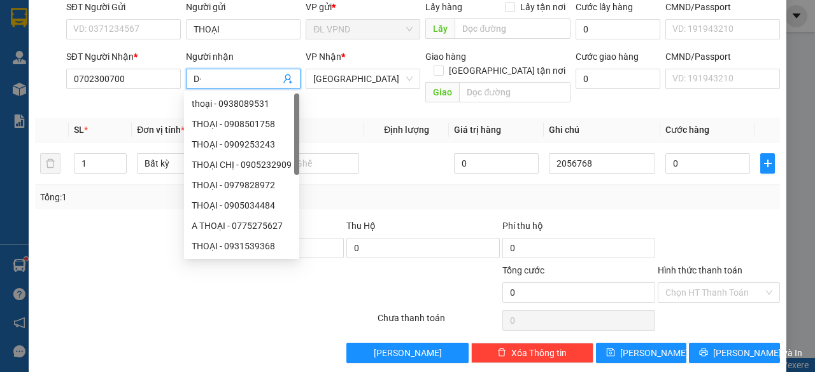
type input "D"
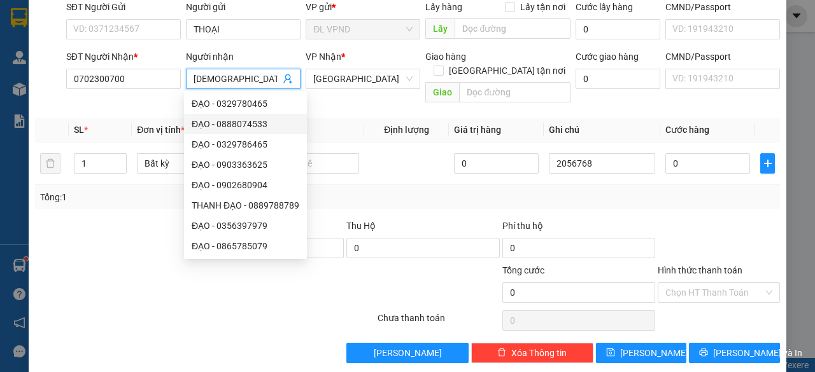
type input "[DEMOGRAPHIC_DATA]"
click at [136, 199] on div "Transit Pickup Surcharge Ids Transit Deliver Surcharge Ids Transit Deliver Surc…" at bounding box center [407, 156] width 745 height 414
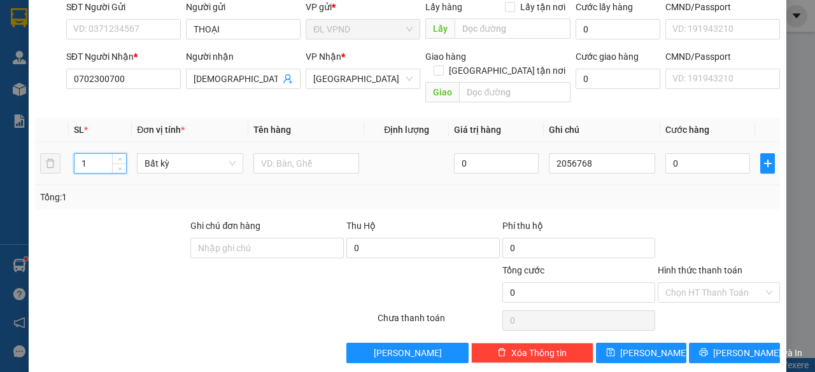
drag, startPoint x: 96, startPoint y: 151, endPoint x: 39, endPoint y: 173, distance: 61.5
click at [47, 169] on tr "1 Bất kỳ 0 2056768 0" at bounding box center [407, 164] width 745 height 43
type input "2"
click at [279, 153] on input "text" at bounding box center [306, 163] width 106 height 20
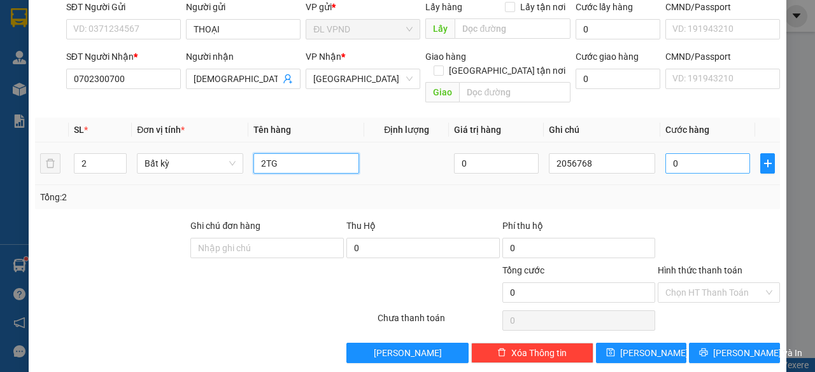
type input "2TG"
click at [685, 153] on input "0" at bounding box center [707, 163] width 85 height 20
type input "1"
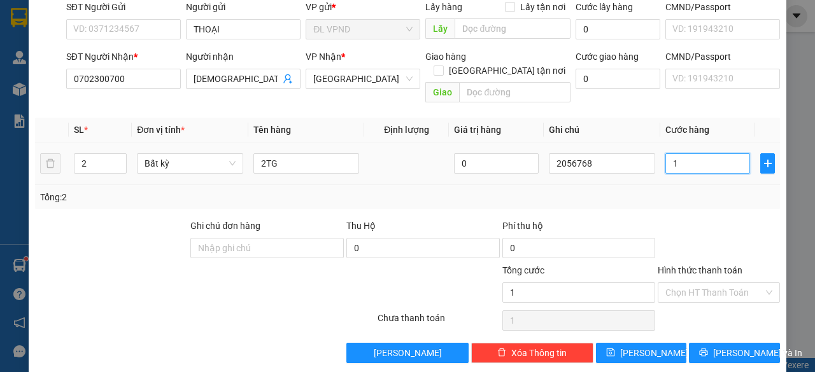
type input "10"
type input "100"
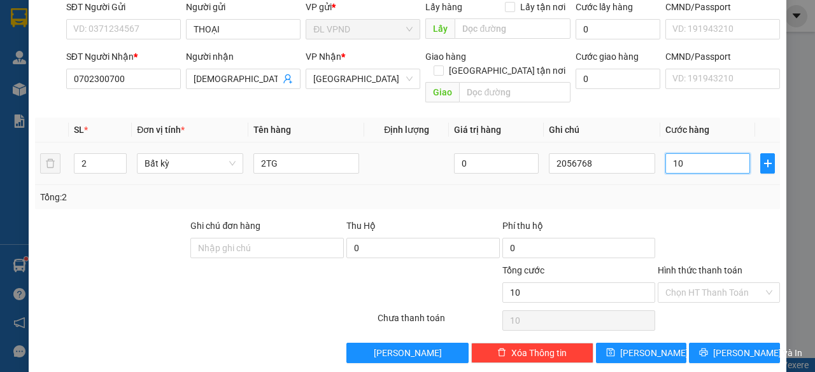
type input "100"
type input "100.000"
click at [680, 287] on div "Hình thức thanh toán Chọn HT Thanh Toán" at bounding box center [718, 285] width 122 height 45
click at [696, 283] on input "Hình thức thanh toán" at bounding box center [714, 292] width 98 height 19
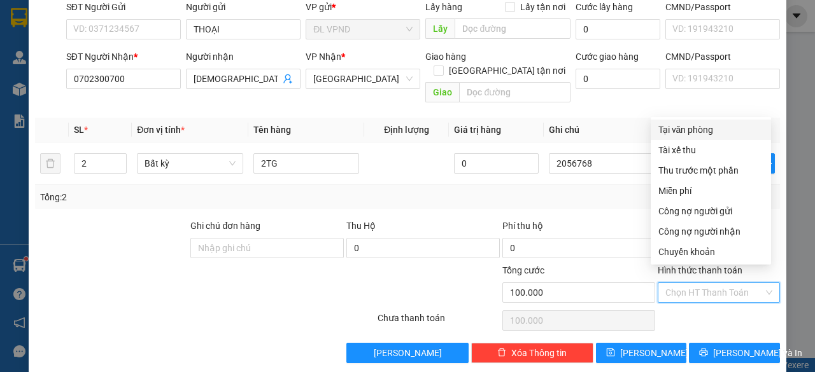
click at [706, 131] on div "Tại văn phòng" at bounding box center [710, 130] width 105 height 14
type input "0"
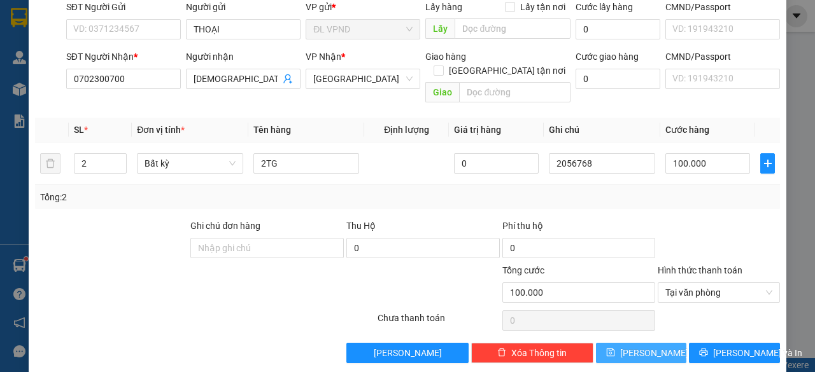
click at [636, 346] on span "[PERSON_NAME]" at bounding box center [654, 353] width 68 height 14
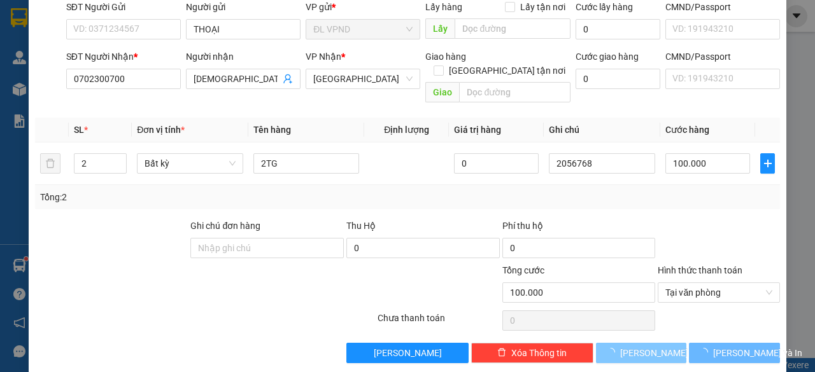
type input "1"
type input "0"
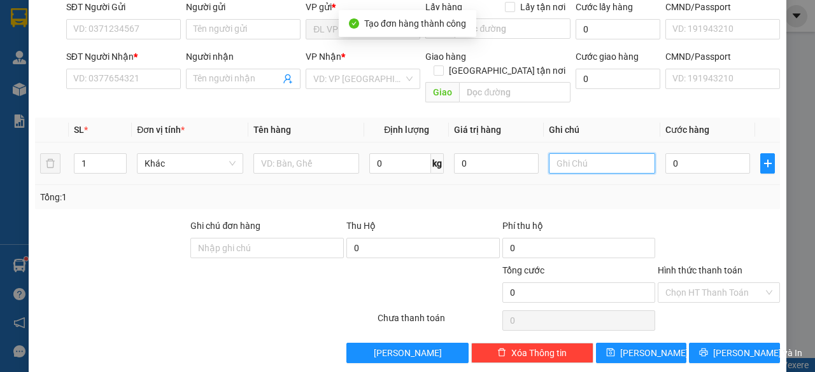
click at [588, 153] on input "text" at bounding box center [602, 163] width 106 height 20
paste input "205676"
type input "2056769"
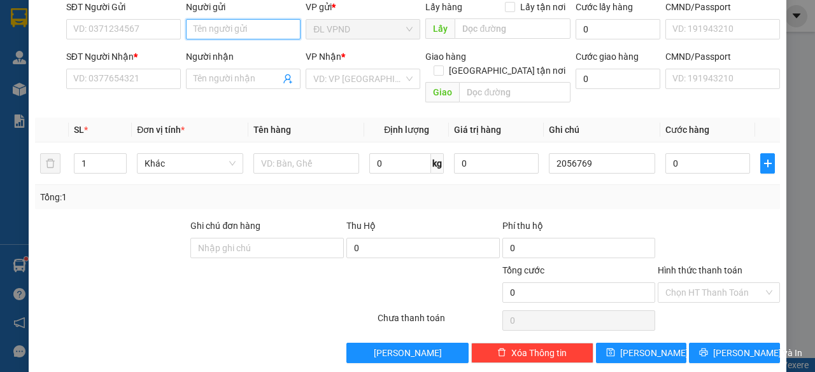
click at [260, 32] on input "Người gửi" at bounding box center [243, 29] width 115 height 20
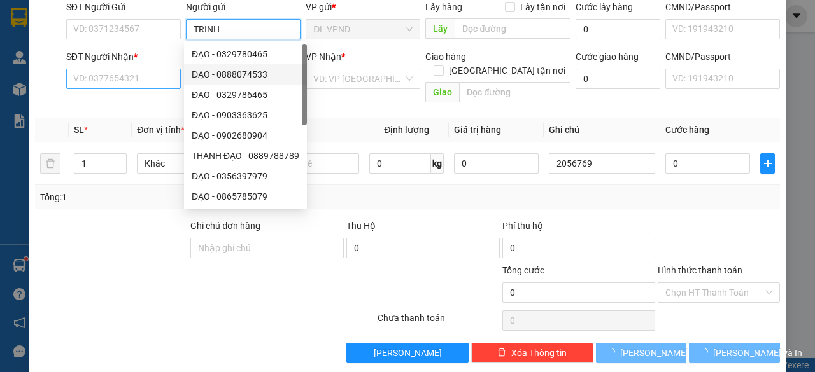
type input "TRINH"
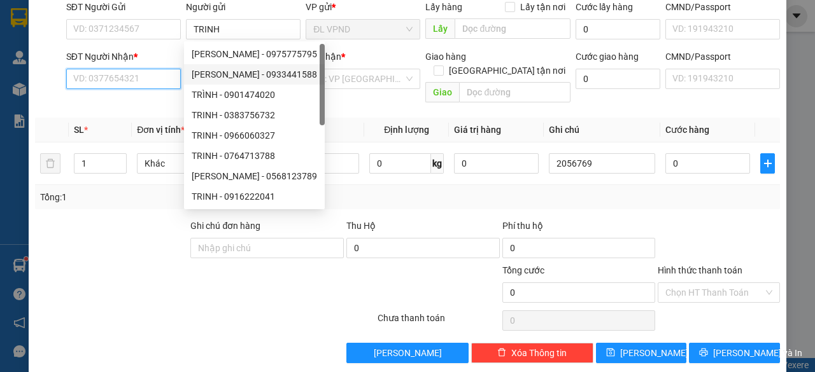
click at [116, 74] on input "SĐT Người Nhận *" at bounding box center [123, 79] width 115 height 20
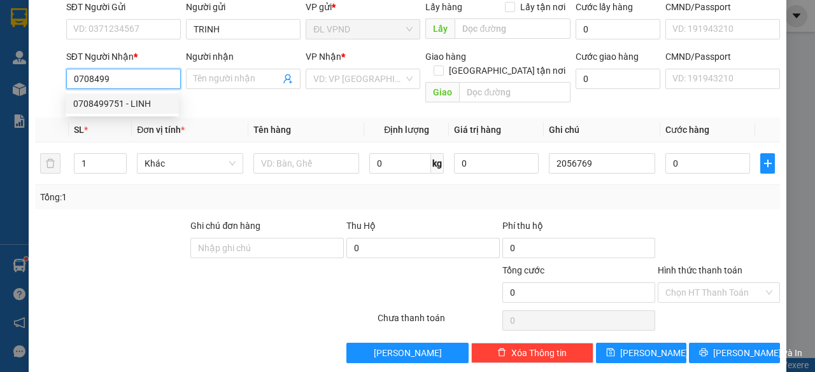
click at [115, 101] on div "0708499751 - LINH" at bounding box center [122, 104] width 98 height 14
type input "0708499751"
type input "LINH"
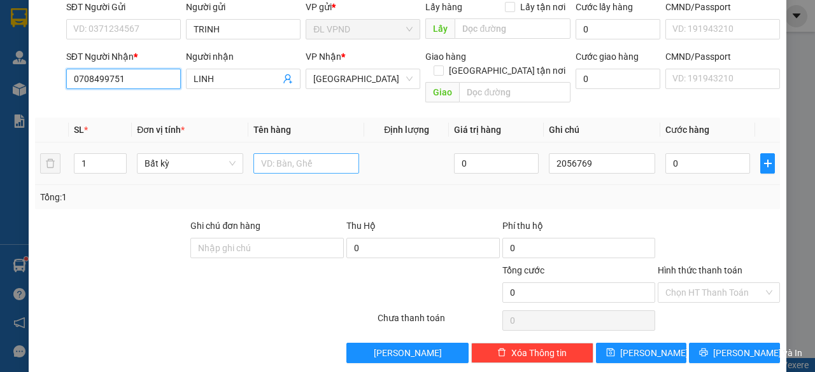
type input "0708499751"
click at [267, 153] on input "text" at bounding box center [306, 163] width 106 height 20
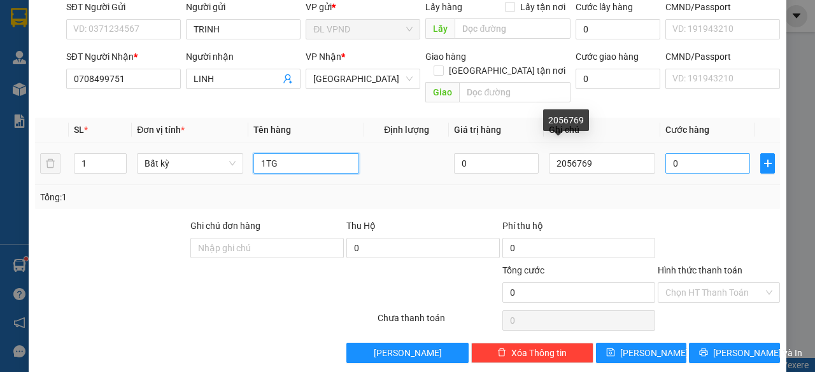
type input "1TG"
click at [687, 153] on input "0" at bounding box center [707, 163] width 85 height 20
type input "3"
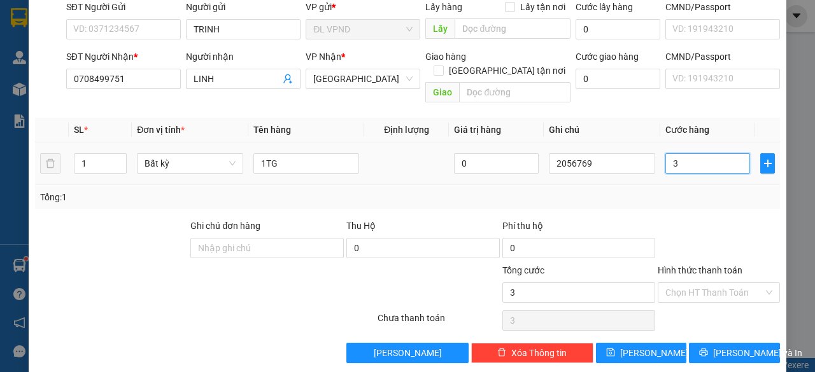
type input "30"
type input "30.000"
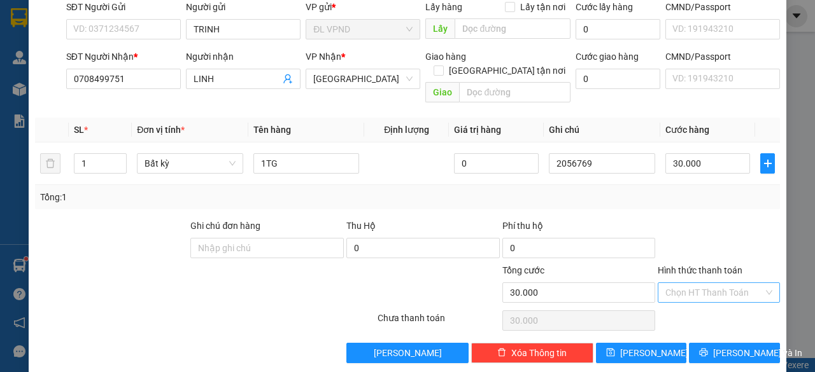
click at [703, 283] on input "Hình thức thanh toán" at bounding box center [714, 292] width 98 height 19
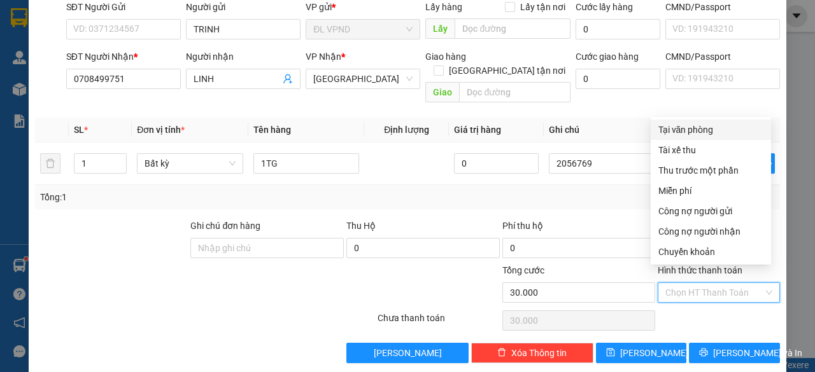
click at [683, 122] on div "Tại văn phòng" at bounding box center [710, 130] width 120 height 20
type input "0"
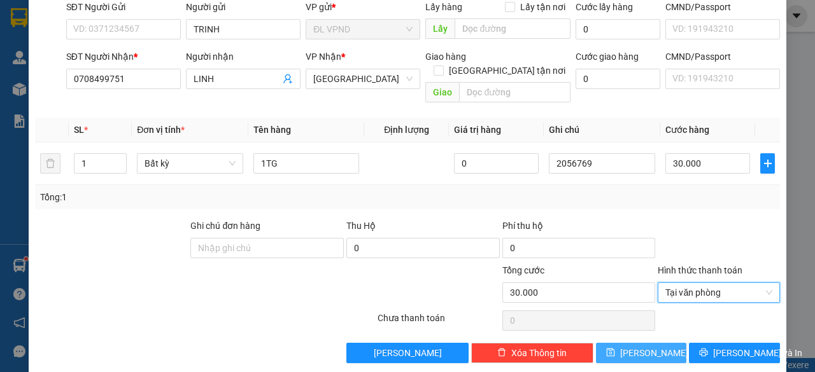
click at [630, 343] on button "[PERSON_NAME]" at bounding box center [641, 353] width 91 height 20
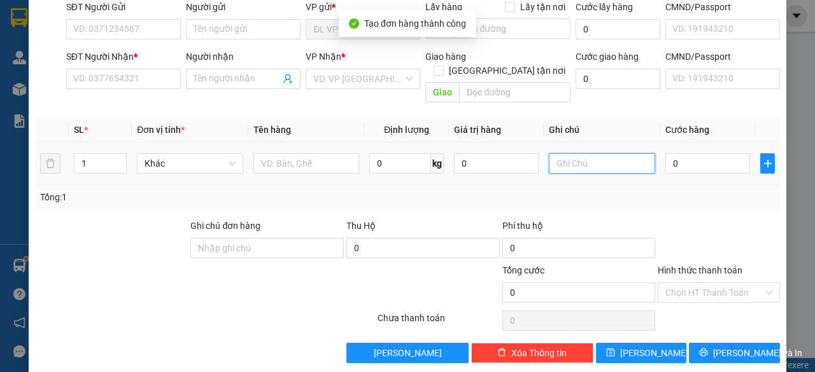
click at [593, 158] on input "text" at bounding box center [602, 163] width 106 height 20
paste input "205676"
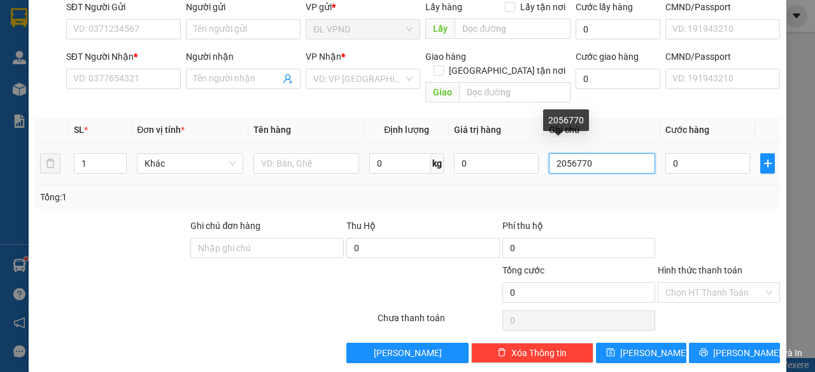
drag, startPoint x: 579, startPoint y: 148, endPoint x: 453, endPoint y: 165, distance: 127.1
click at [458, 165] on tr "1 Khác 0 kg 0 2056770 0" at bounding box center [407, 164] width 745 height 43
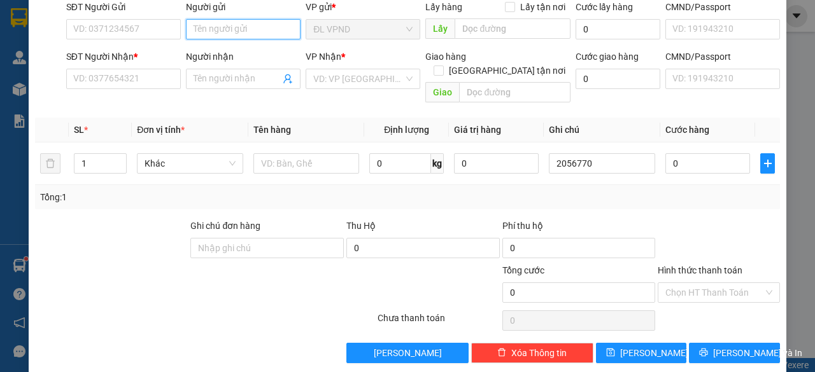
click at [221, 31] on input "Người gửi" at bounding box center [243, 29] width 115 height 20
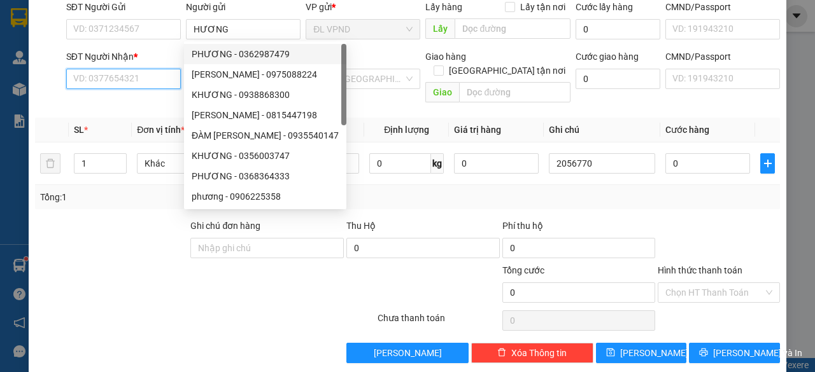
click at [129, 81] on input "SĐT Người Nhận *" at bounding box center [123, 79] width 115 height 20
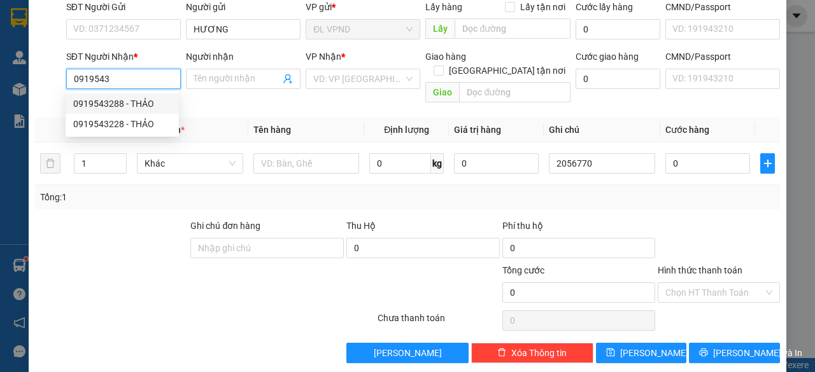
click at [134, 108] on div "0919543288 - THẢO" at bounding box center [122, 104] width 98 height 14
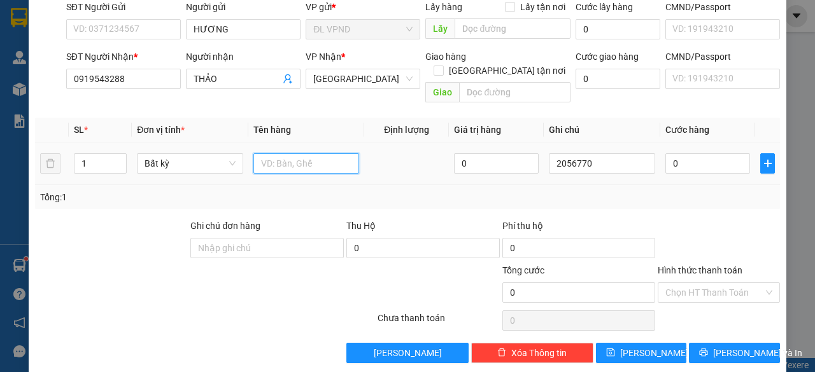
click at [295, 153] on input "text" at bounding box center [306, 163] width 106 height 20
click at [685, 153] on input "0" at bounding box center [707, 163] width 85 height 20
drag, startPoint x: 683, startPoint y: 270, endPoint x: 681, endPoint y: 257, distance: 12.9
click at [682, 283] on input "Hình thức thanh toán" at bounding box center [714, 292] width 98 height 19
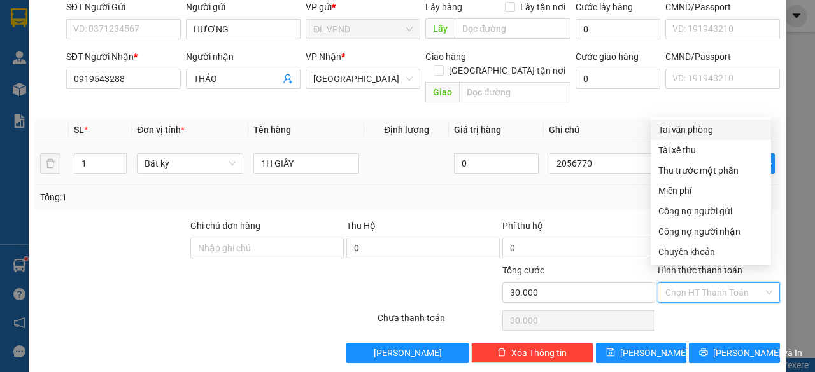
drag, startPoint x: 708, startPoint y: 136, endPoint x: 703, endPoint y: 150, distance: 14.7
click at [708, 136] on div "Tại văn phòng" at bounding box center [710, 130] width 105 height 14
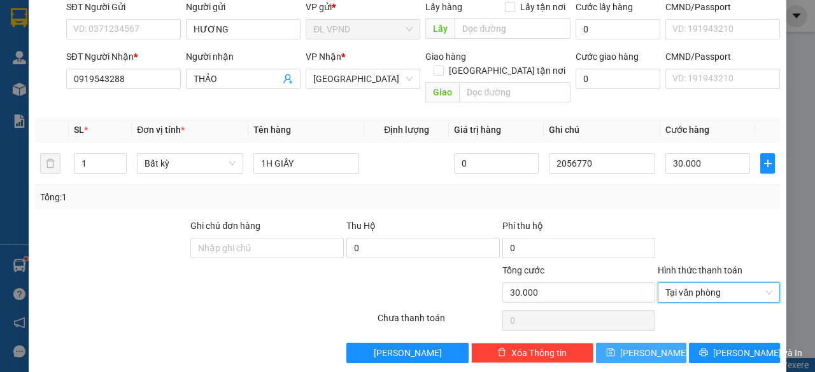
click at [603, 344] on button "[PERSON_NAME]" at bounding box center [641, 353] width 91 height 20
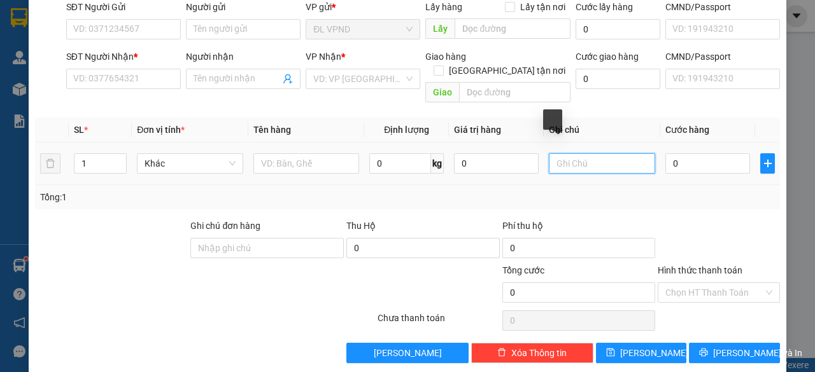
click at [601, 153] on input "text" at bounding box center [602, 163] width 106 height 20
paste input "205677"
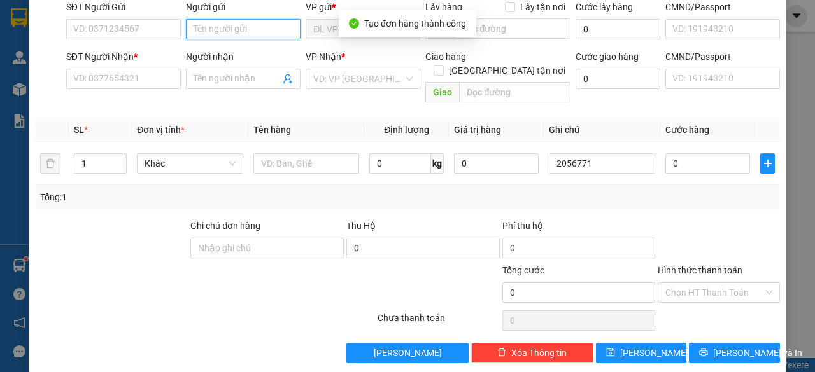
click at [230, 31] on input "Người gửi" at bounding box center [243, 29] width 115 height 20
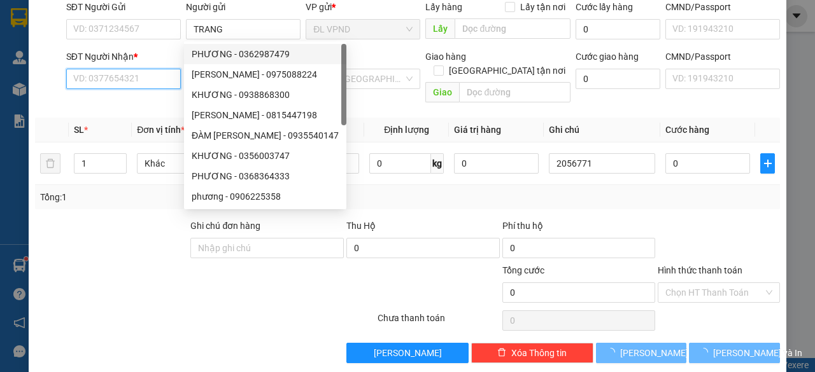
click at [136, 76] on input "SĐT Người Nhận *" at bounding box center [123, 79] width 115 height 20
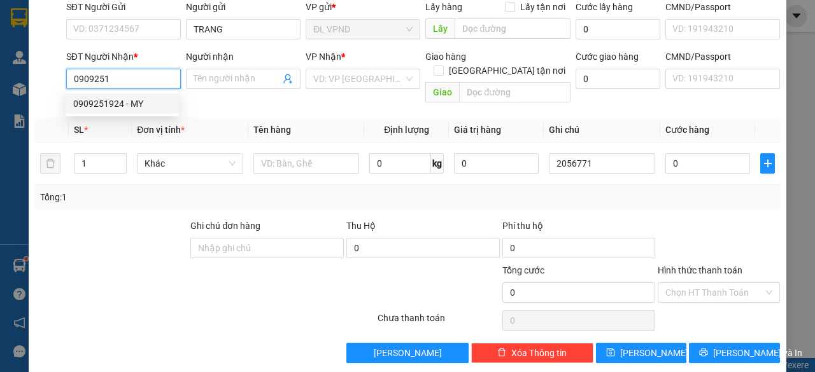
click at [80, 101] on div "0909251924 - MY" at bounding box center [122, 104] width 98 height 14
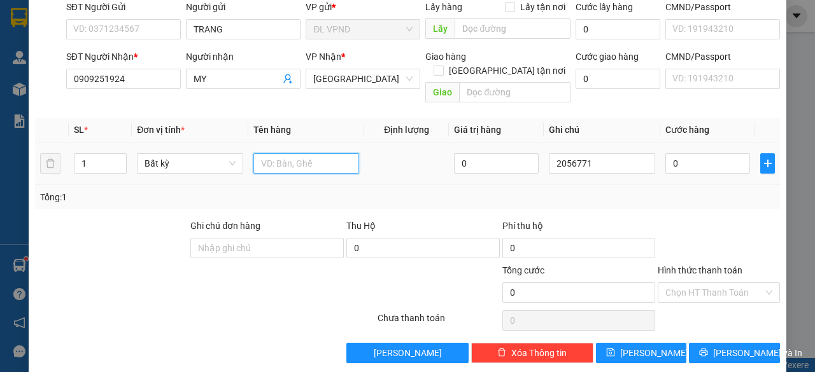
click at [280, 153] on input "text" at bounding box center [306, 163] width 106 height 20
click at [684, 153] on input "0" at bounding box center [707, 163] width 85 height 20
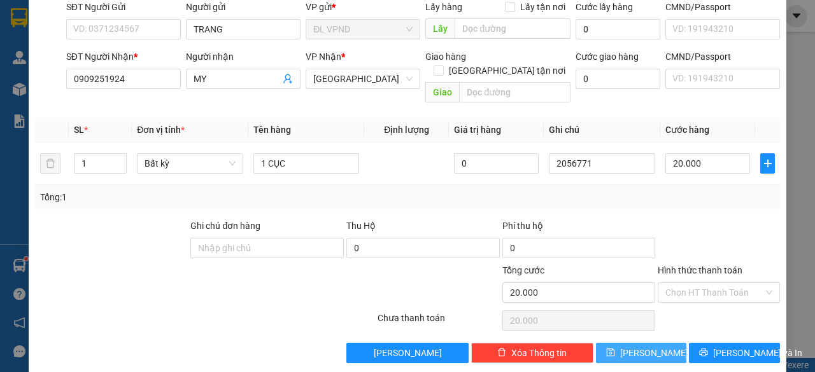
click at [617, 343] on button "[PERSON_NAME]" at bounding box center [641, 353] width 91 height 20
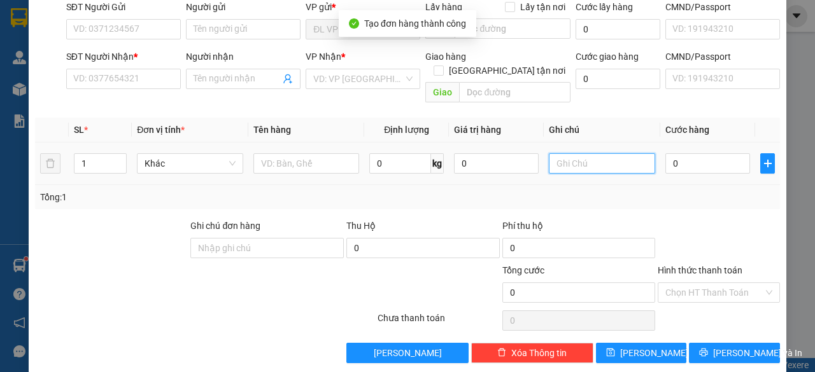
click at [591, 153] on input "text" at bounding box center [602, 163] width 106 height 20
paste input "205677"
click at [591, 153] on input "205677" at bounding box center [602, 163] width 106 height 20
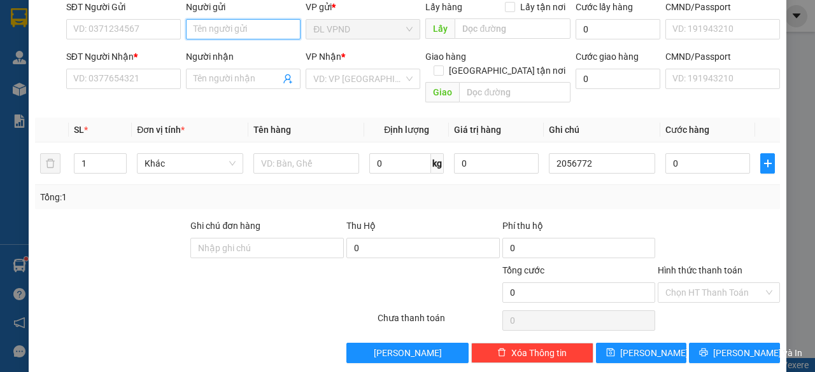
click at [251, 26] on input "Người gửi" at bounding box center [243, 29] width 115 height 20
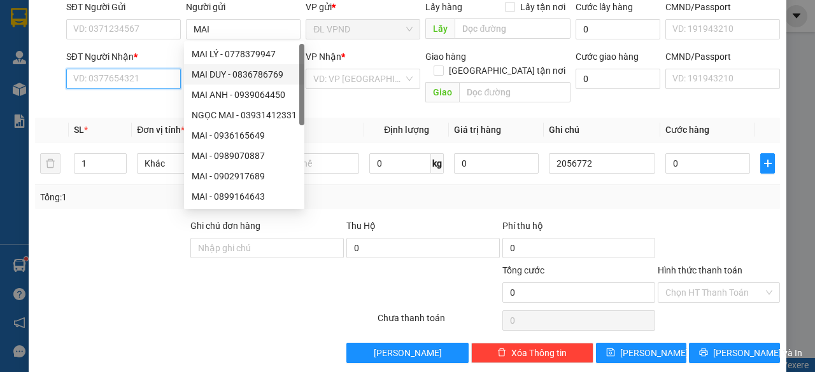
click at [165, 73] on input "SĐT Người Nhận *" at bounding box center [123, 79] width 115 height 20
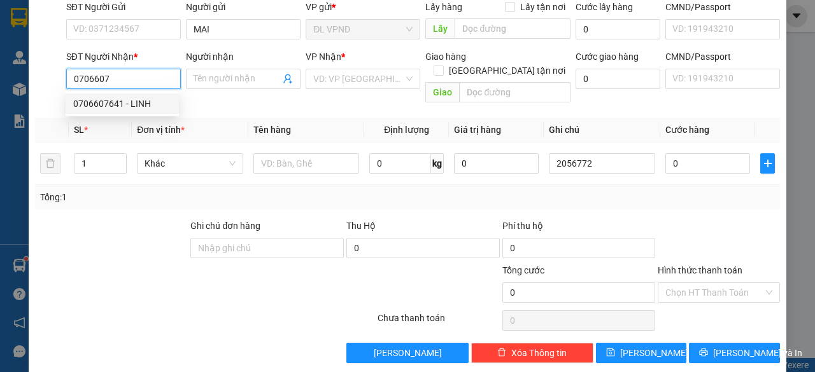
click at [123, 100] on div "0706607641 - LINH" at bounding box center [122, 104] width 98 height 14
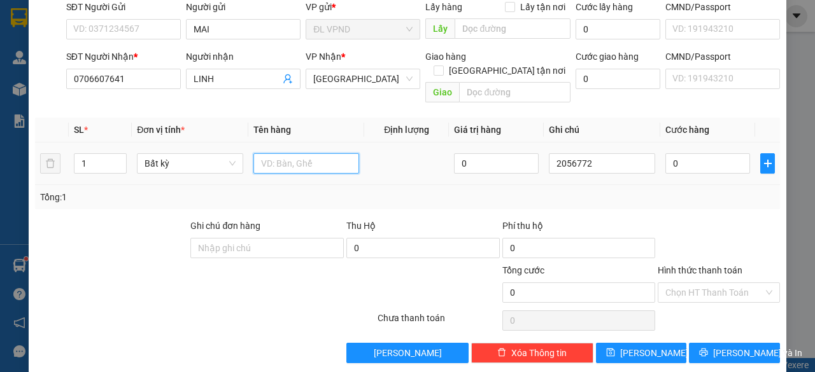
click at [311, 153] on input "text" at bounding box center [306, 163] width 106 height 20
click at [678, 153] on input "0" at bounding box center [707, 163] width 85 height 20
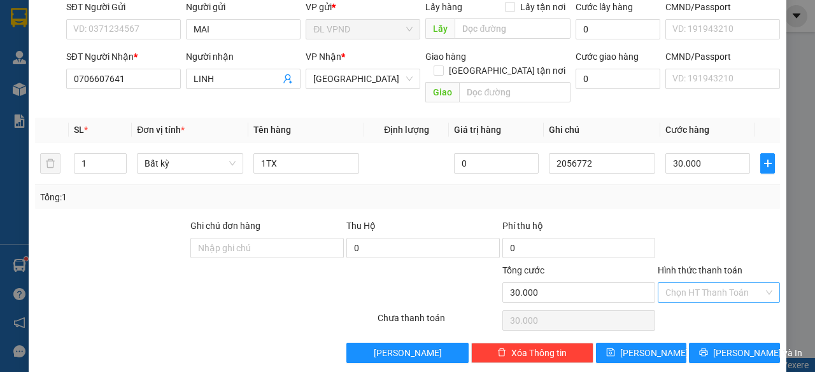
click at [686, 283] on input "Hình thức thanh toán" at bounding box center [714, 292] width 98 height 19
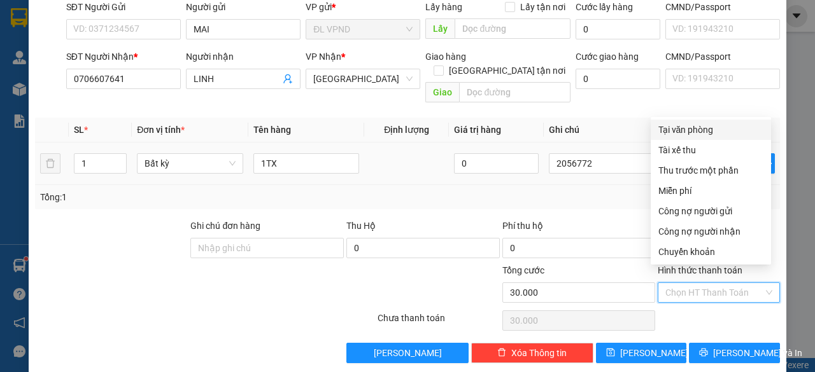
drag, startPoint x: 671, startPoint y: 125, endPoint x: 676, endPoint y: 142, distance: 17.3
click at [671, 125] on div "Tại văn phòng" at bounding box center [710, 130] width 105 height 14
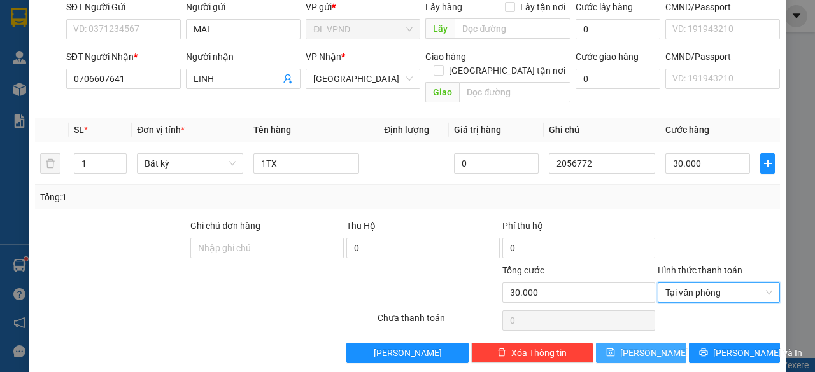
click at [635, 346] on span "[PERSON_NAME]" at bounding box center [654, 353] width 68 height 14
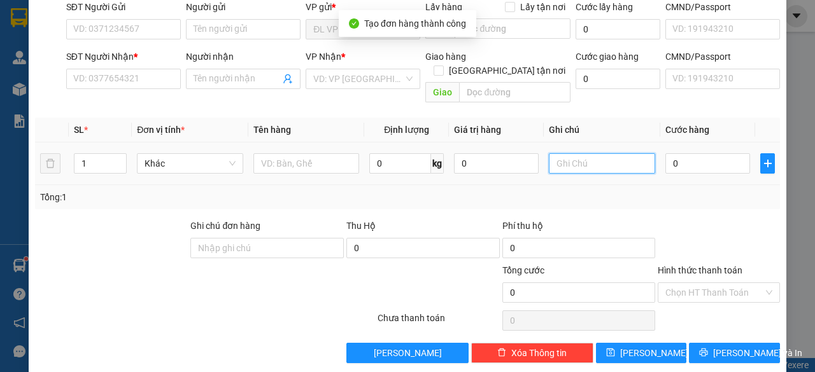
click at [598, 153] on input "text" at bounding box center [602, 163] width 106 height 20
paste input "205677"
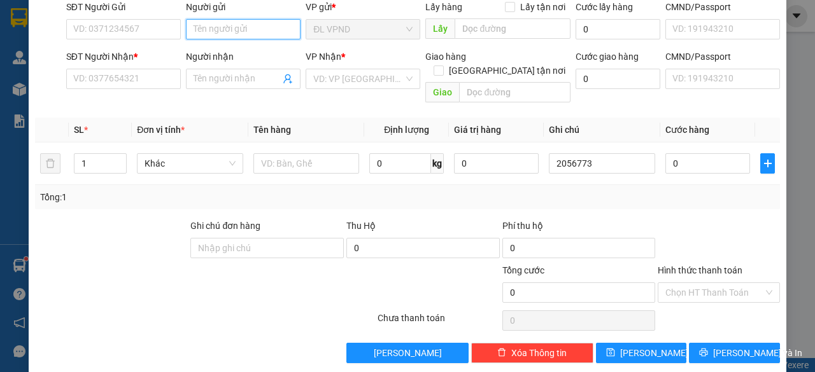
click at [252, 31] on input "Người gửi" at bounding box center [243, 29] width 115 height 20
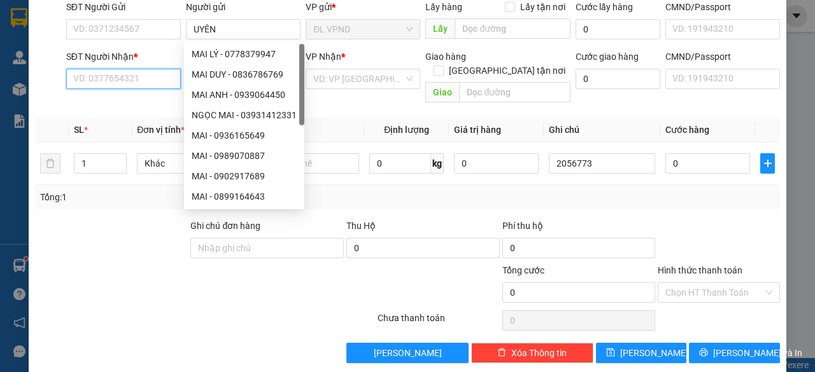
click at [130, 80] on input "SĐT Người Nhận *" at bounding box center [123, 79] width 115 height 20
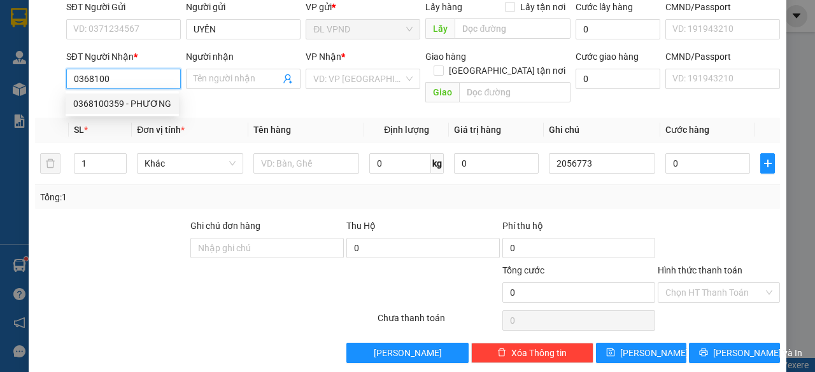
click at [112, 99] on div "0368100359 - PHƯƠNG" at bounding box center [122, 104] width 98 height 14
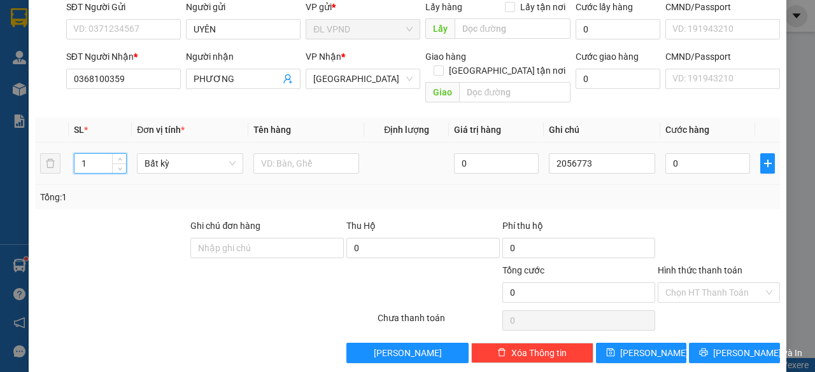
drag, startPoint x: 88, startPoint y: 149, endPoint x: 39, endPoint y: 161, distance: 49.9
click at [43, 163] on tr "1 Bất kỳ 0 2056773 0" at bounding box center [407, 164] width 745 height 43
click at [294, 153] on input "text" at bounding box center [306, 163] width 106 height 20
click at [692, 153] on input "0" at bounding box center [707, 163] width 85 height 20
click at [688, 283] on input "Hình thức thanh toán" at bounding box center [714, 292] width 98 height 19
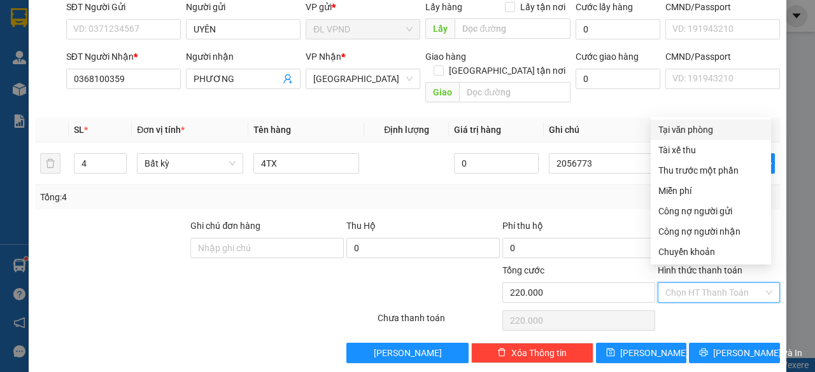
click at [689, 127] on div "Tại văn phòng" at bounding box center [710, 130] width 105 height 14
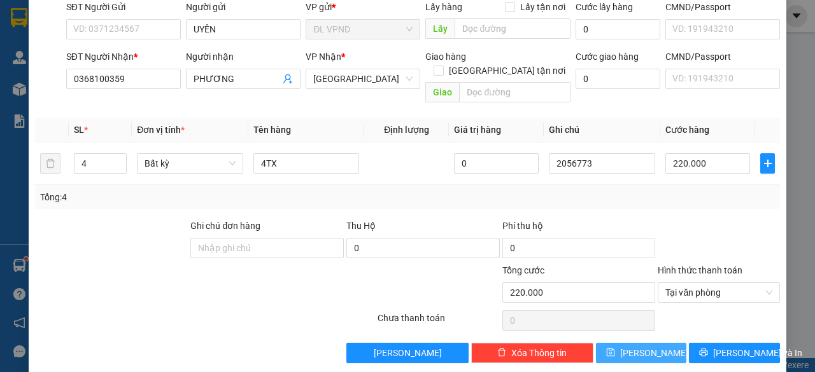
click at [614, 343] on button "[PERSON_NAME]" at bounding box center [641, 353] width 91 height 20
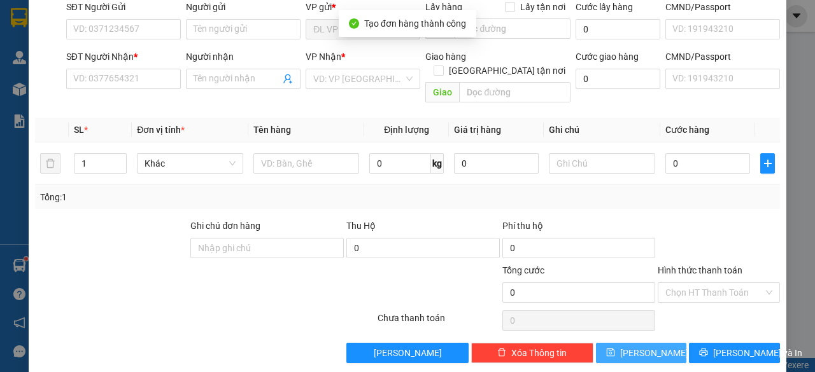
scroll to position [0, 0]
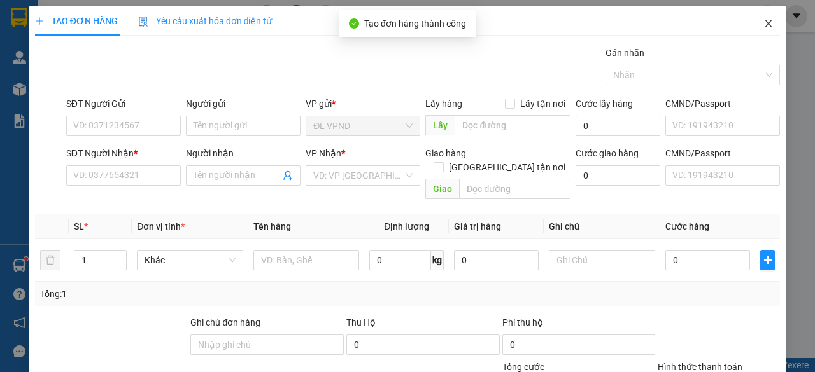
click at [765, 27] on icon "close" at bounding box center [768, 24] width 7 height 8
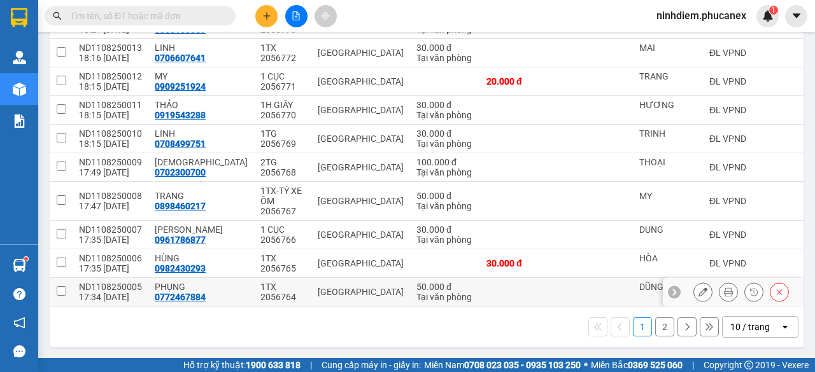
scroll to position [210, 0]
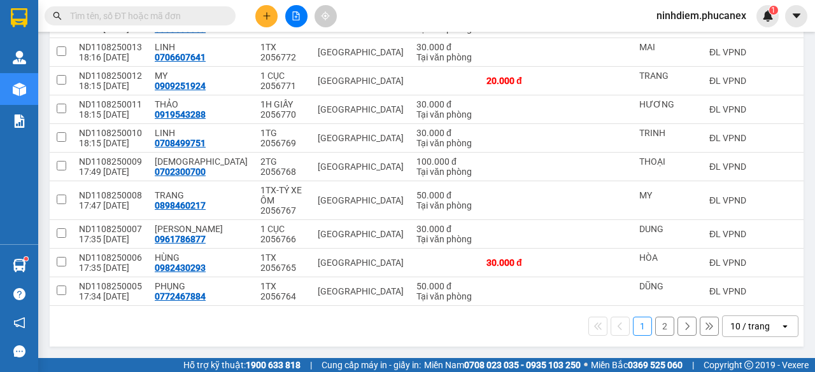
click at [745, 334] on div "10 / trang" at bounding box center [750, 326] width 57 height 20
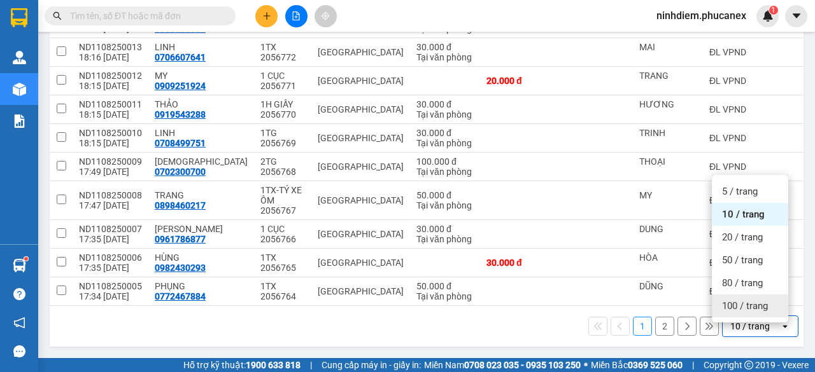
click at [755, 300] on span "100 / trang" at bounding box center [745, 306] width 46 height 13
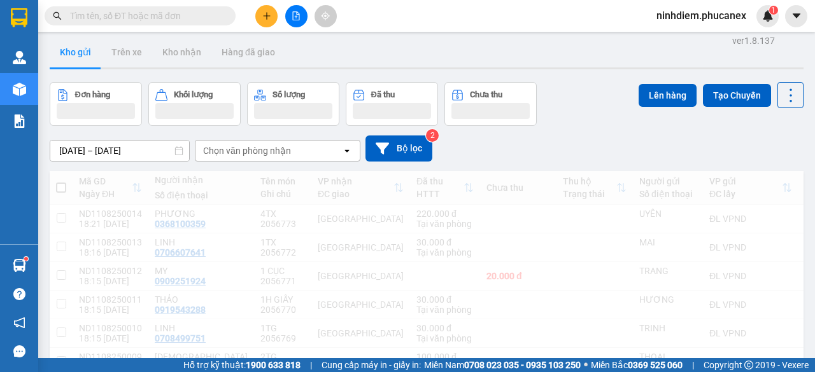
scroll to position [0, 0]
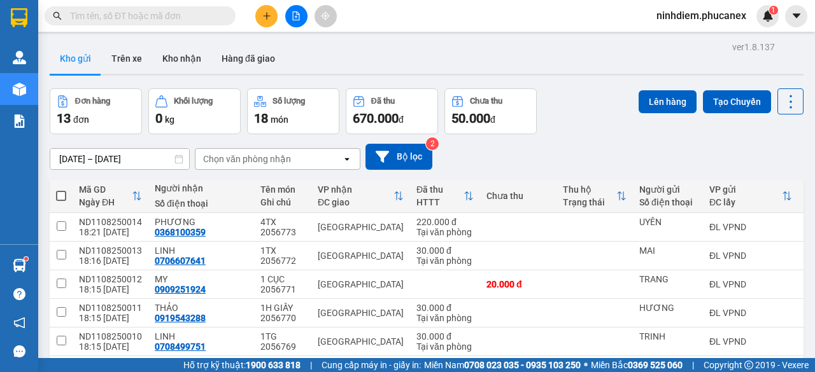
click at [59, 192] on span at bounding box center [61, 196] width 10 height 10
click at [61, 190] on input "checkbox" at bounding box center [61, 190] width 0 height 0
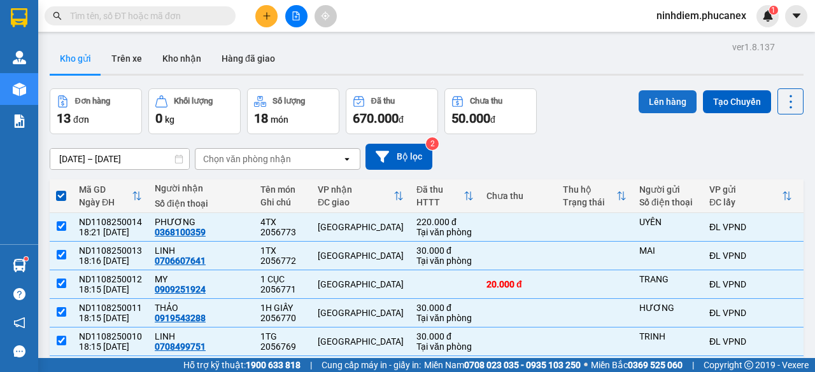
click at [653, 102] on button "Lên hàng" at bounding box center [667, 101] width 58 height 23
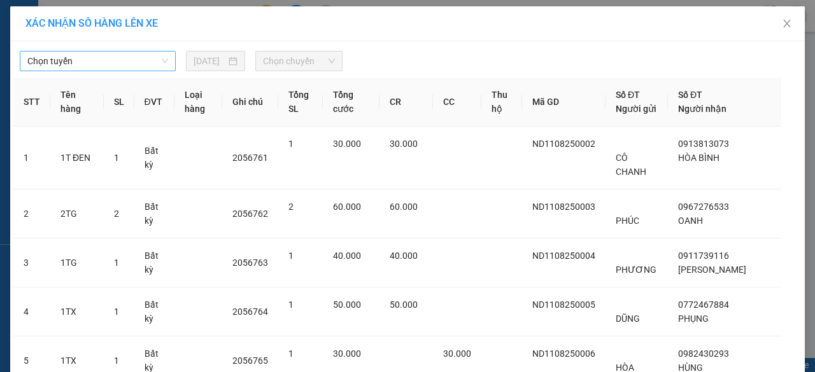
click at [88, 63] on span "Chọn tuyến" at bounding box center [97, 61] width 141 height 19
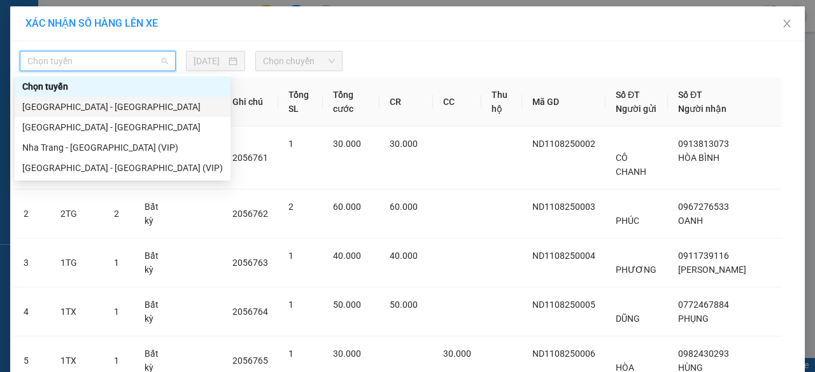
click at [64, 106] on div "[GEOGRAPHIC_DATA] - [GEOGRAPHIC_DATA]" at bounding box center [122, 107] width 200 height 14
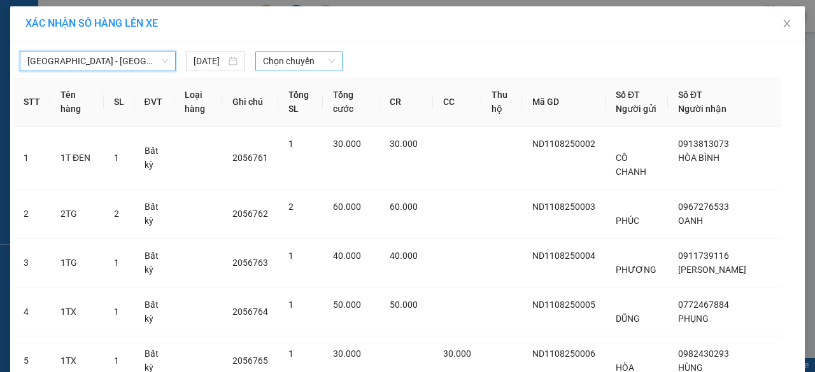
click at [290, 64] on span "Chọn chuyến" at bounding box center [298, 61] width 71 height 19
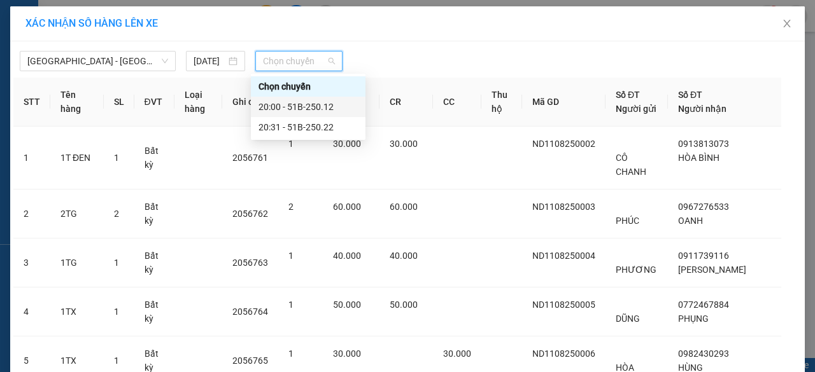
click at [288, 109] on div "20:00 - 51B-250.12" at bounding box center [307, 107] width 99 height 14
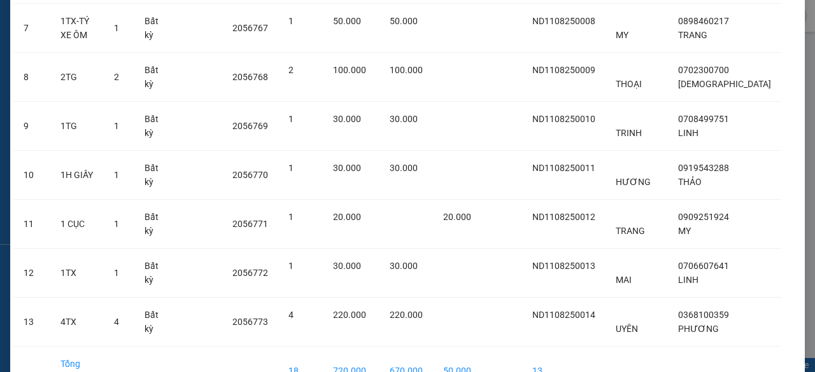
scroll to position [537, 0]
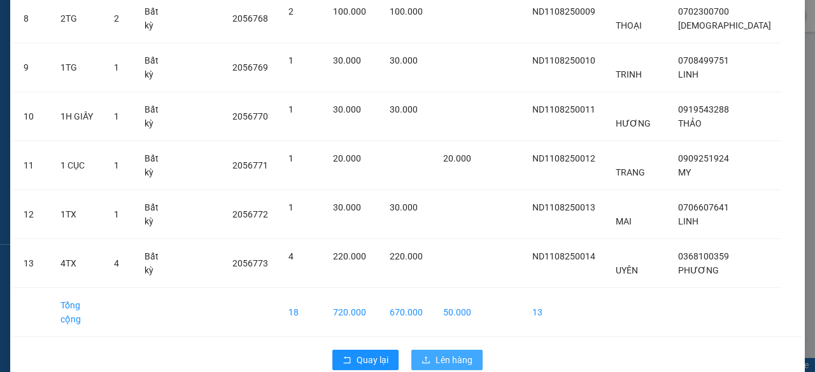
click at [443, 350] on button "Lên hàng" at bounding box center [446, 360] width 71 height 20
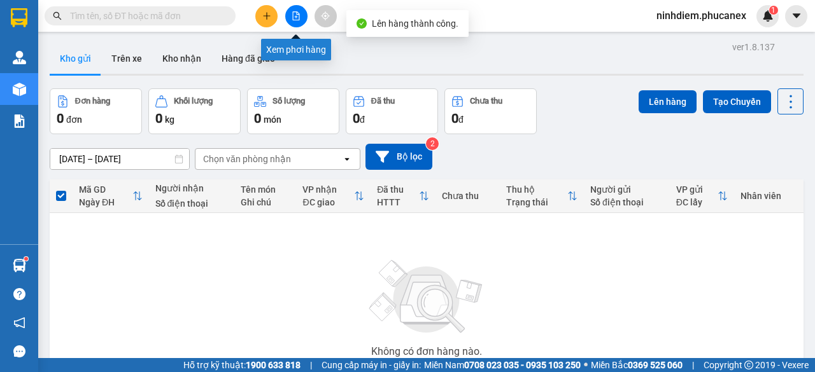
click at [291, 9] on button at bounding box center [296, 16] width 22 height 22
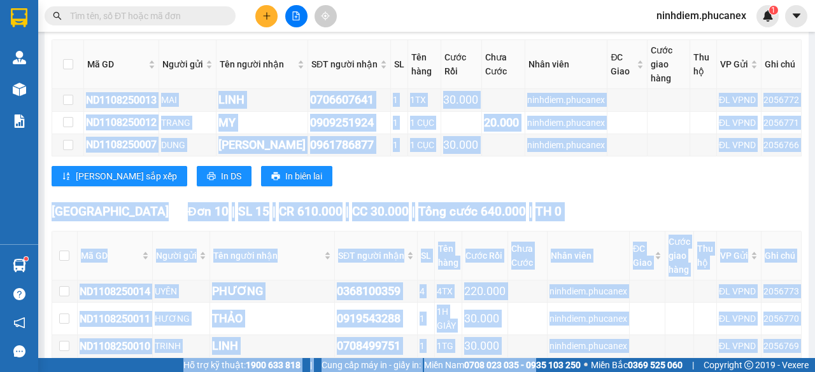
scroll to position [458, 0]
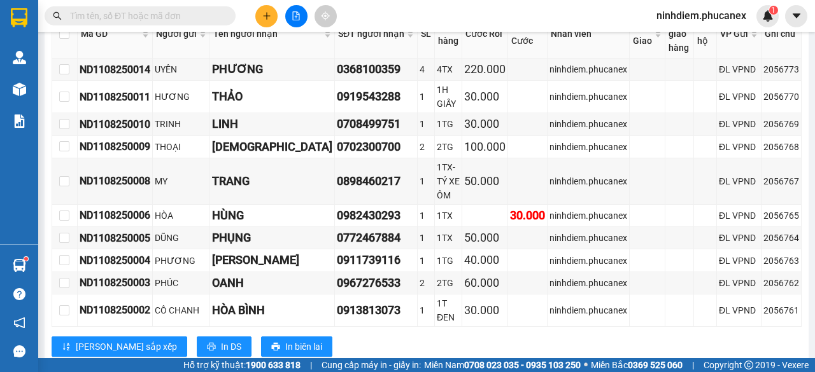
drag, startPoint x: 83, startPoint y: 214, endPoint x: 814, endPoint y: 284, distance: 734.6
click at [814, 284] on main "[GEOGRAPHIC_DATA] - [GEOGRAPHIC_DATA] [DATE] 20:00 - 51B-250.12 Làm mới In phơi…" at bounding box center [407, 179] width 815 height 358
copy table "Phúc An Express 1900 06 68 06 215 [PERSON_NAME] Lão, [GEOGRAPHIC_DATA] PHƠI HÀN…"
